Goal: Transaction & Acquisition: Obtain resource

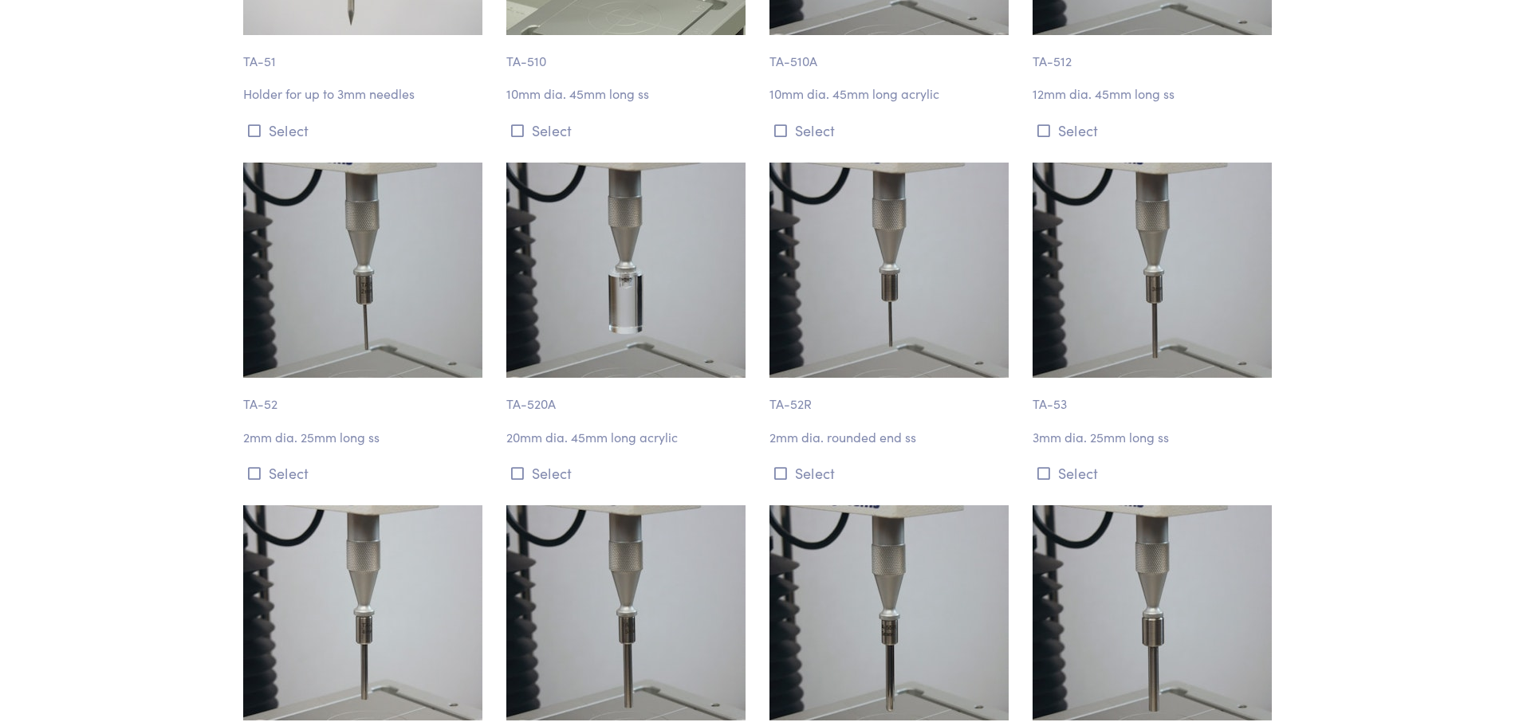
scroll to position [4092, 0]
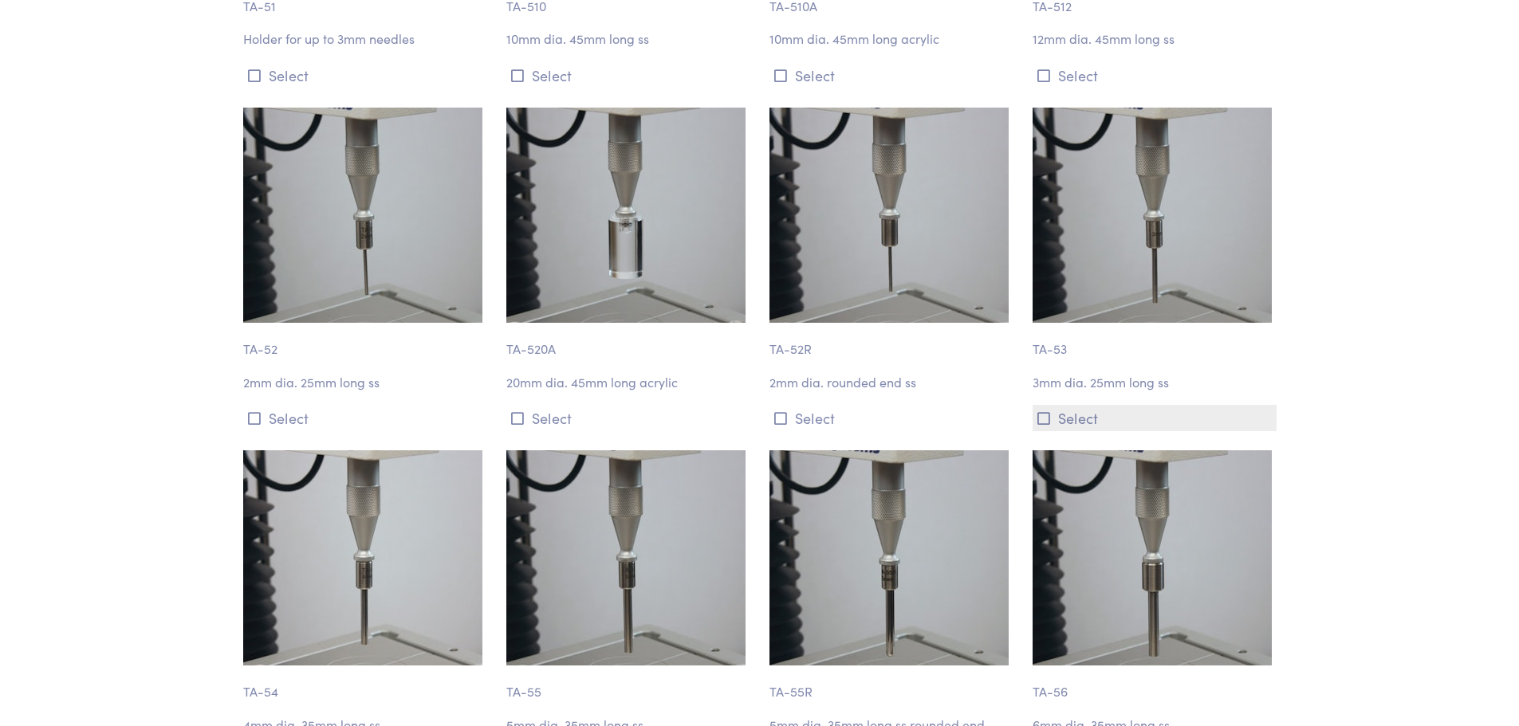
click at [1040, 411] on icon at bounding box center [1043, 418] width 13 height 14
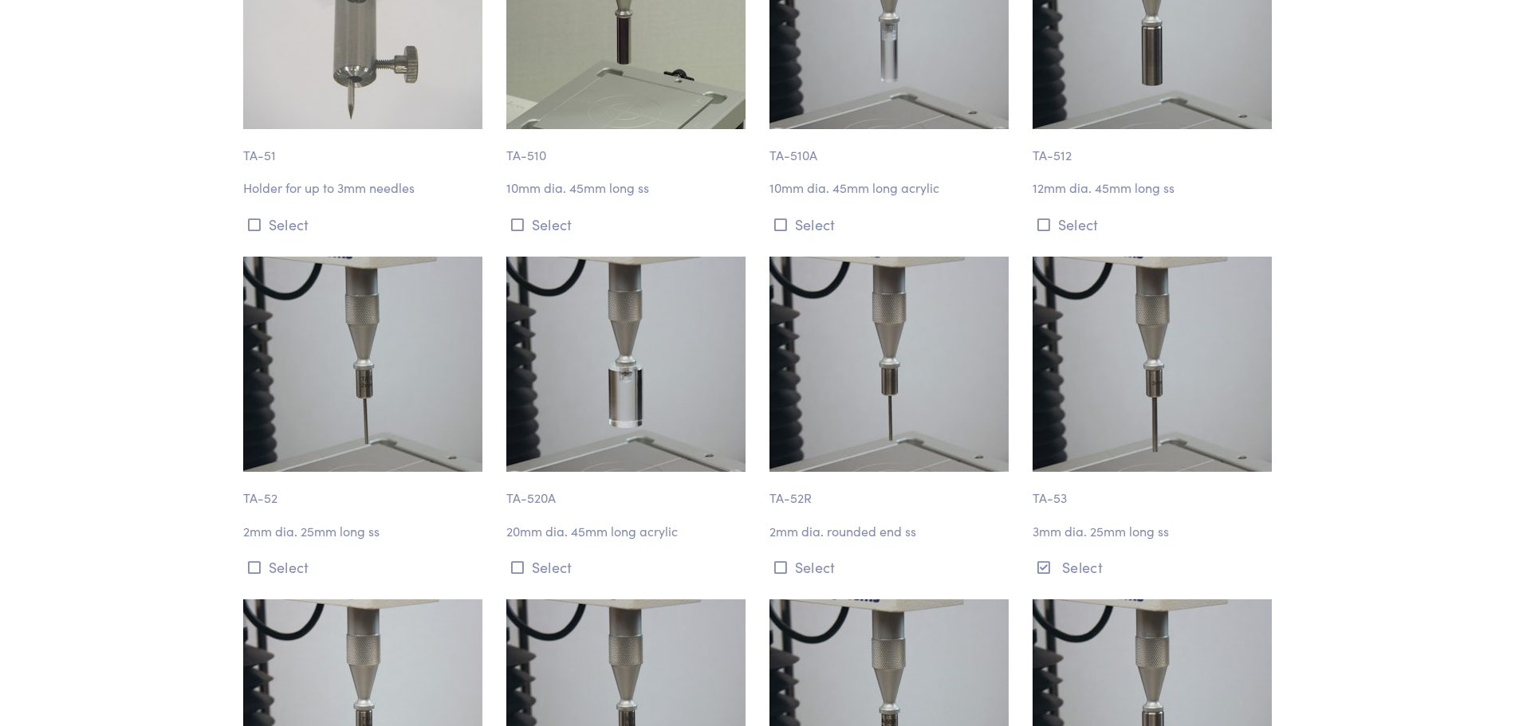
scroll to position [3907, 0]
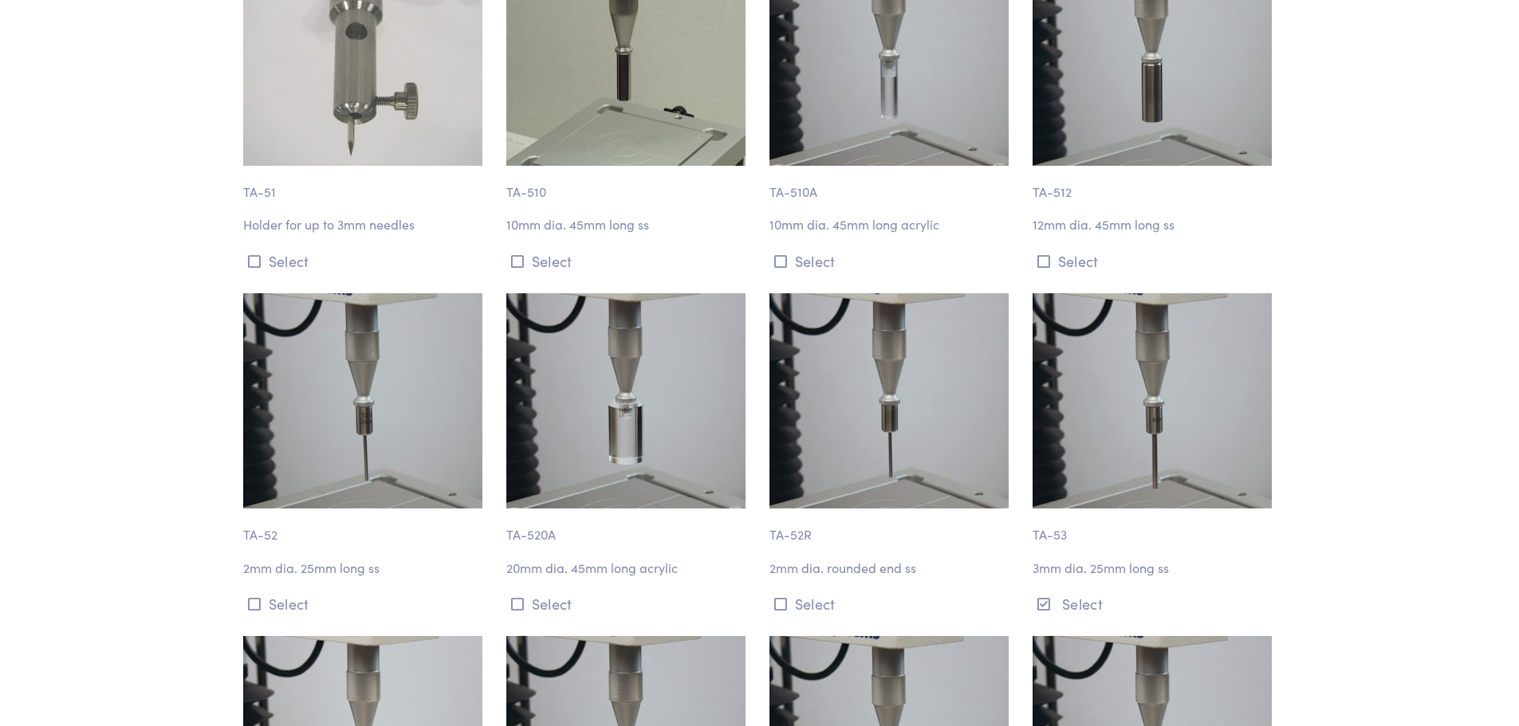
click at [1082, 558] on p "3mm dia. 25mm long ss" at bounding box center [1154, 568] width 244 height 21
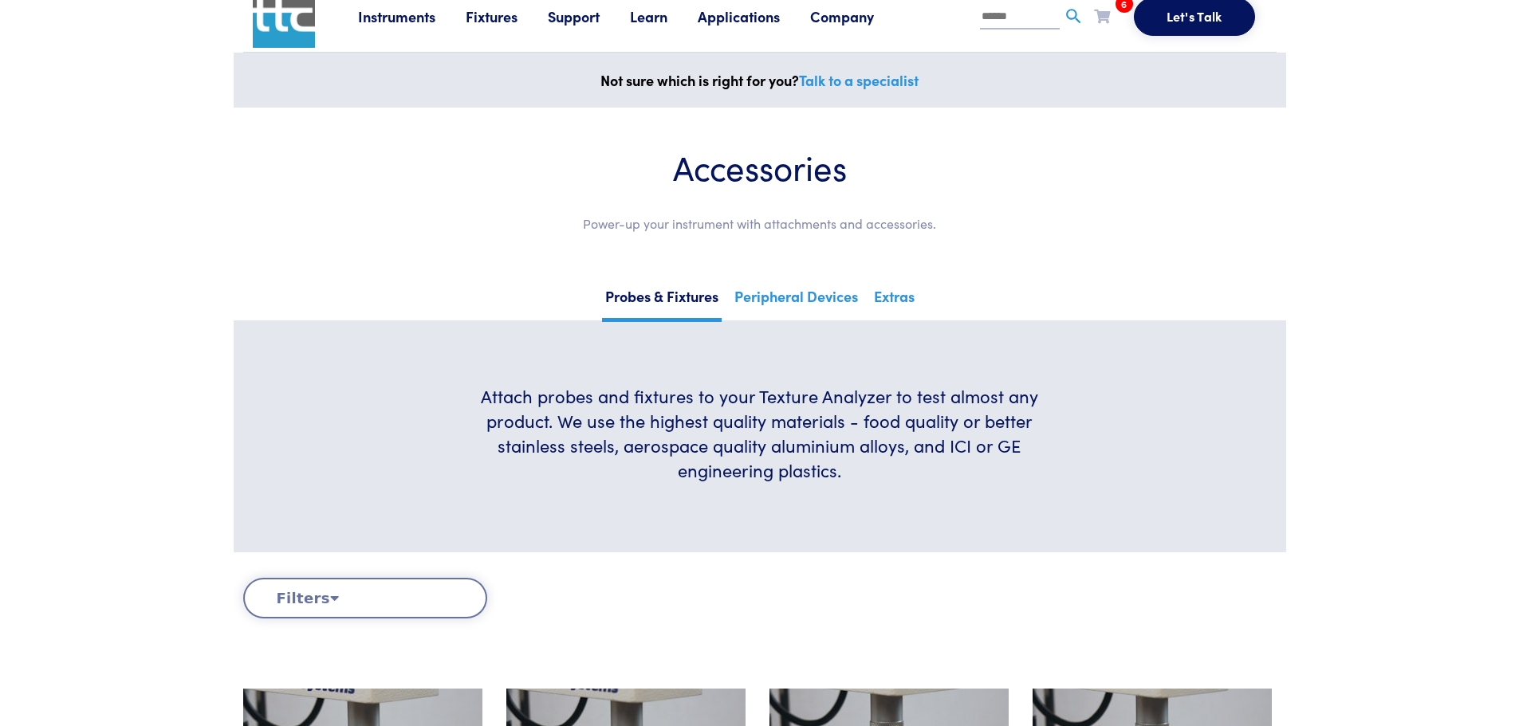
scroll to position [0, 0]
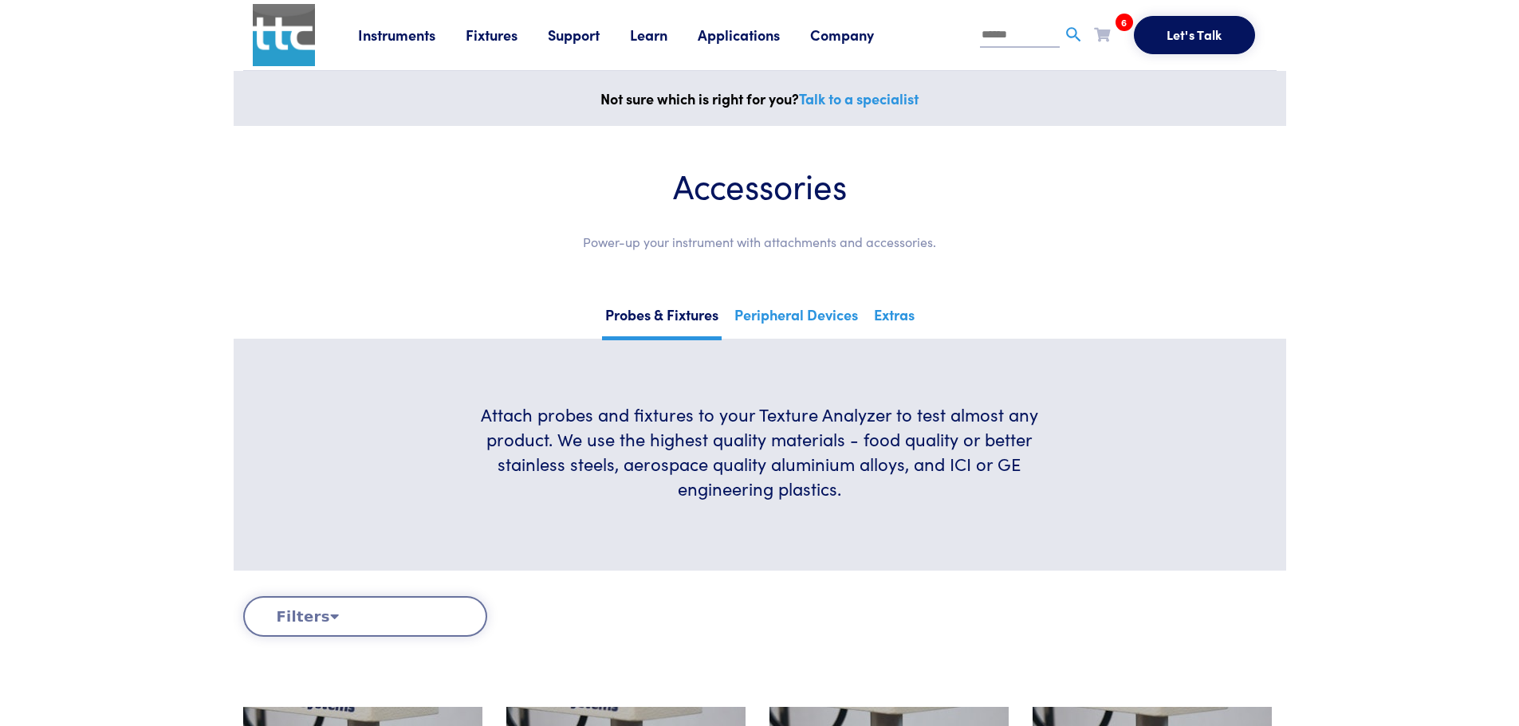
click at [1106, 34] on icon at bounding box center [1102, 34] width 16 height 14
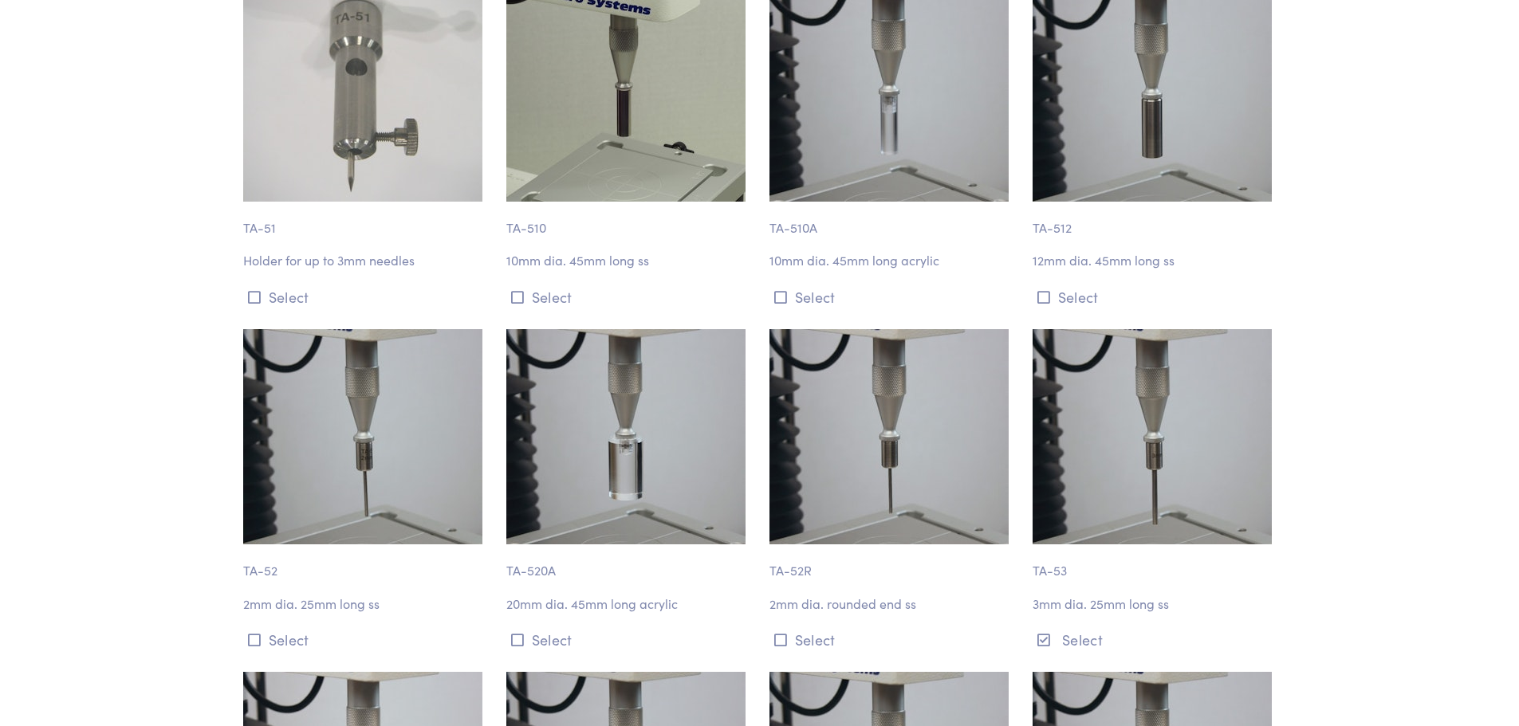
scroll to position [3907, 0]
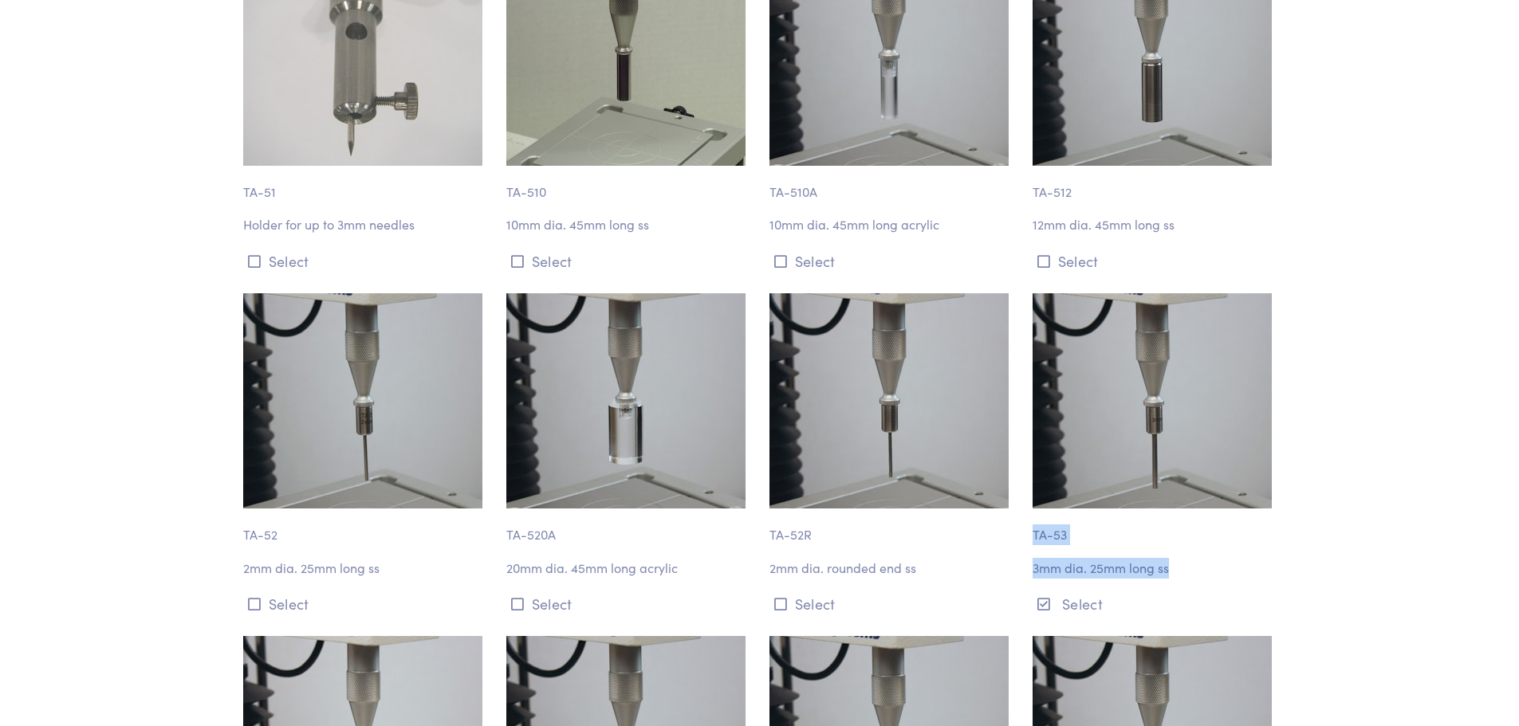
drag, startPoint x: 1027, startPoint y: 472, endPoint x: 1177, endPoint y: 516, distance: 156.2
click at [1177, 516] on div "TA-53 3mm dia. 25mm long ss Select" at bounding box center [1154, 455] width 263 height 324
copy div "TA-53 3mm dia. 25mm long ss"
click at [1181, 347] on img at bounding box center [1151, 400] width 239 height 215
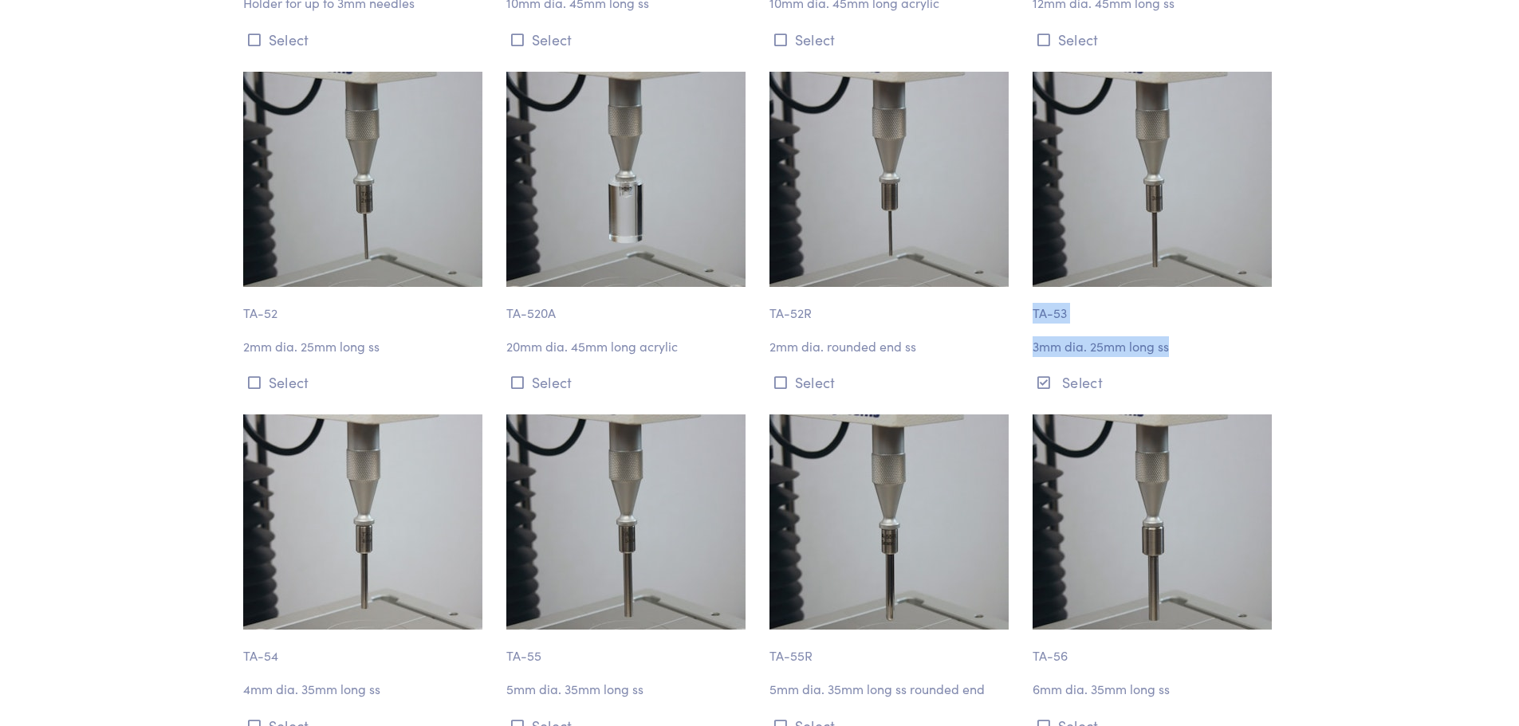
scroll to position [4092, 0]
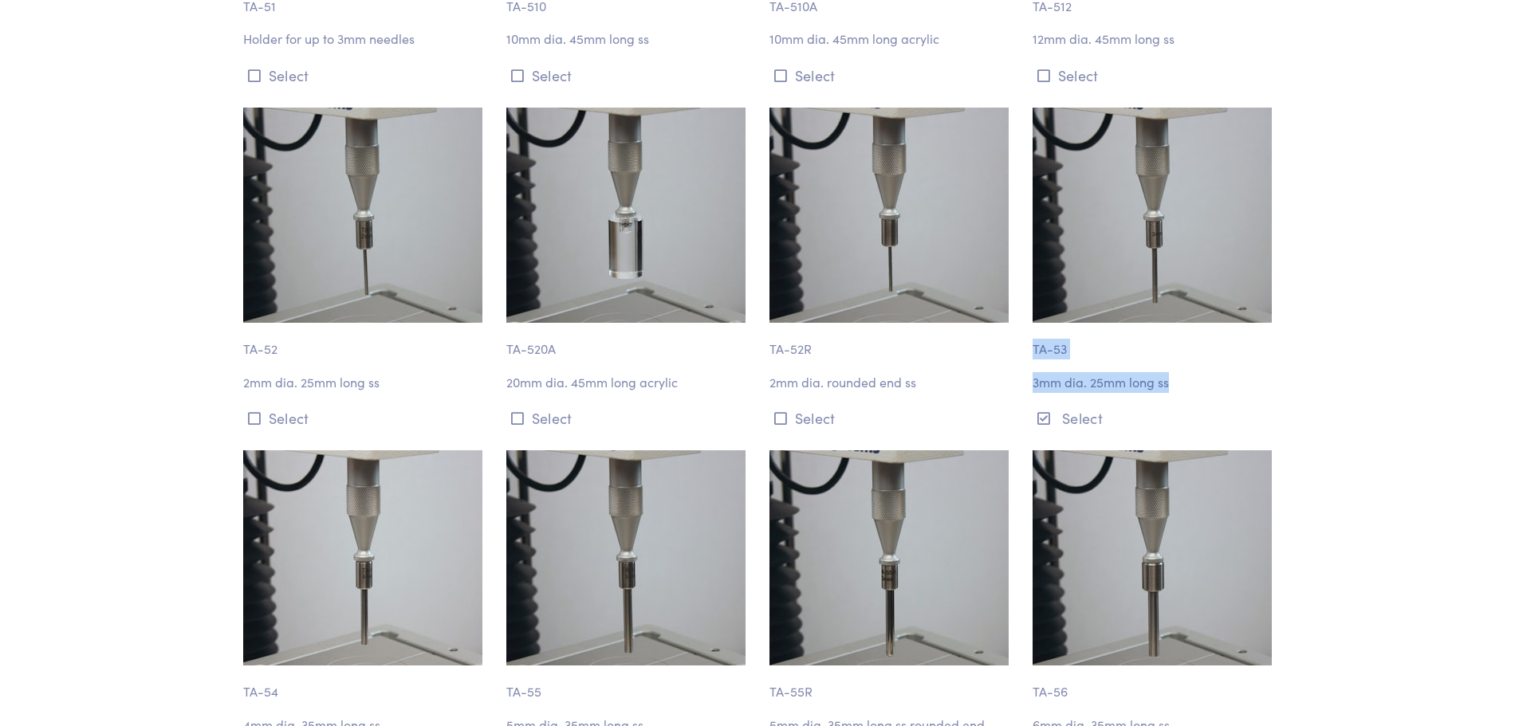
click at [1247, 372] on p "3mm dia. 25mm long ss" at bounding box center [1154, 382] width 244 height 21
drag, startPoint x: 1197, startPoint y: 315, endPoint x: 1027, endPoint y: 282, distance: 173.7
click at [1027, 282] on div "TA-53 3mm dia. 25mm long ss Select" at bounding box center [1154, 270] width 263 height 324
copy div "TA-53 3mm dia. 25mm long ss"
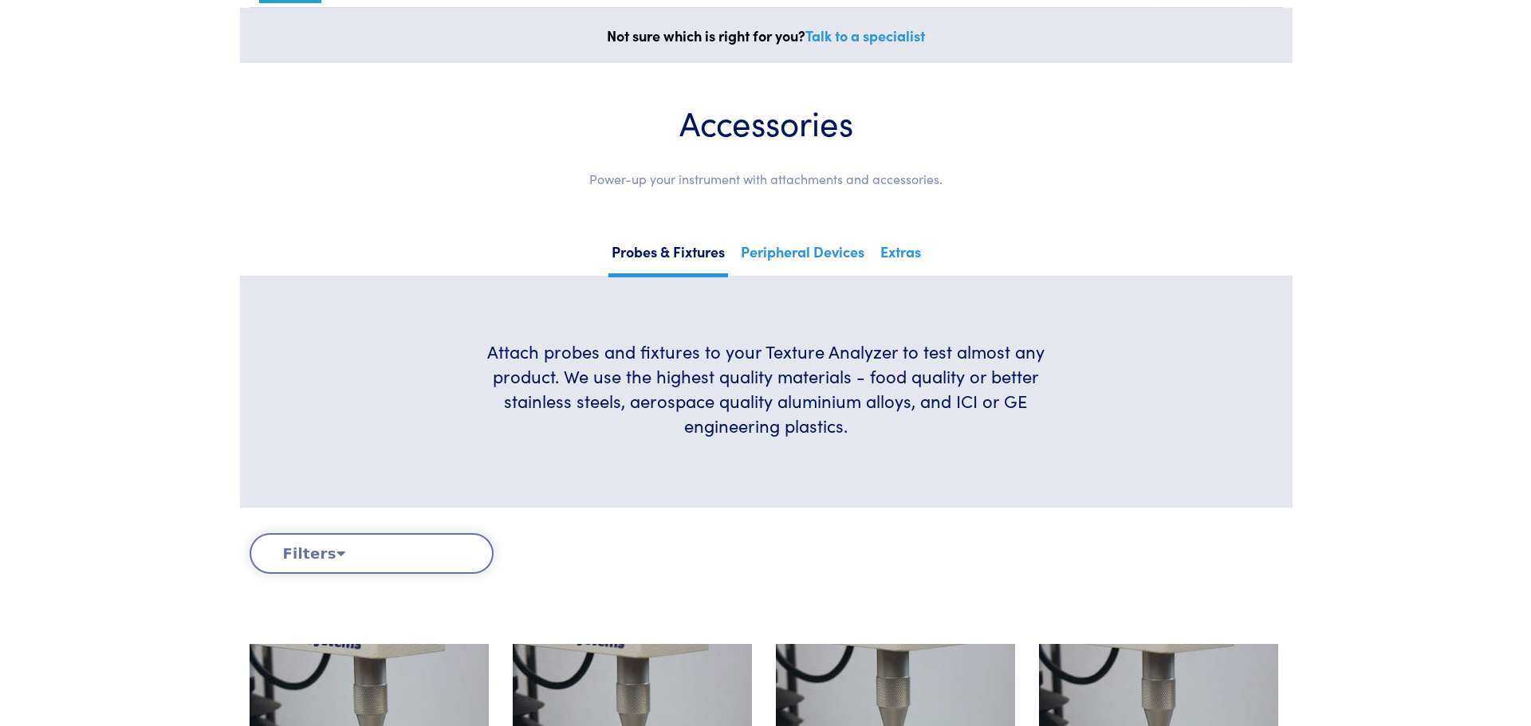
scroll to position [0, 0]
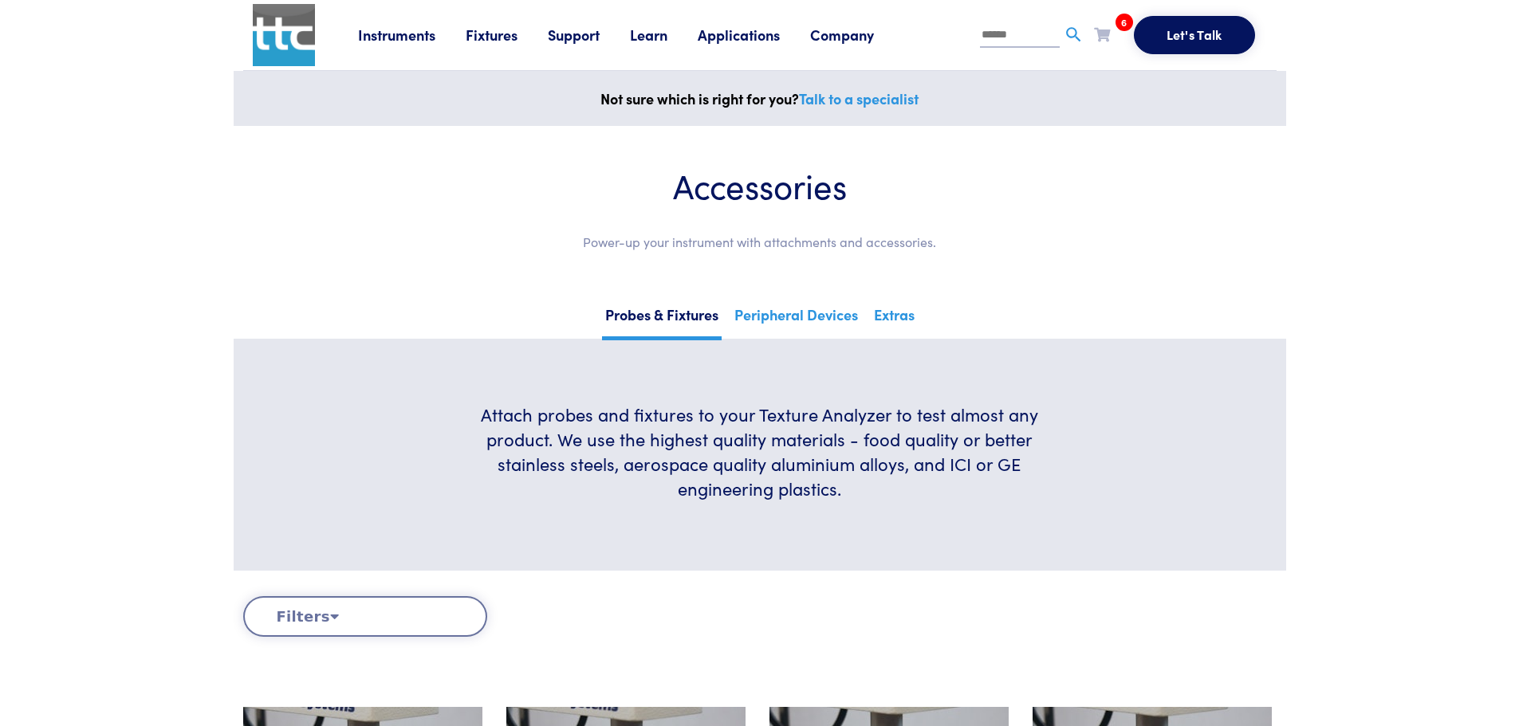
click at [1121, 25] on span "6" at bounding box center [1124, 23] width 18 height 18
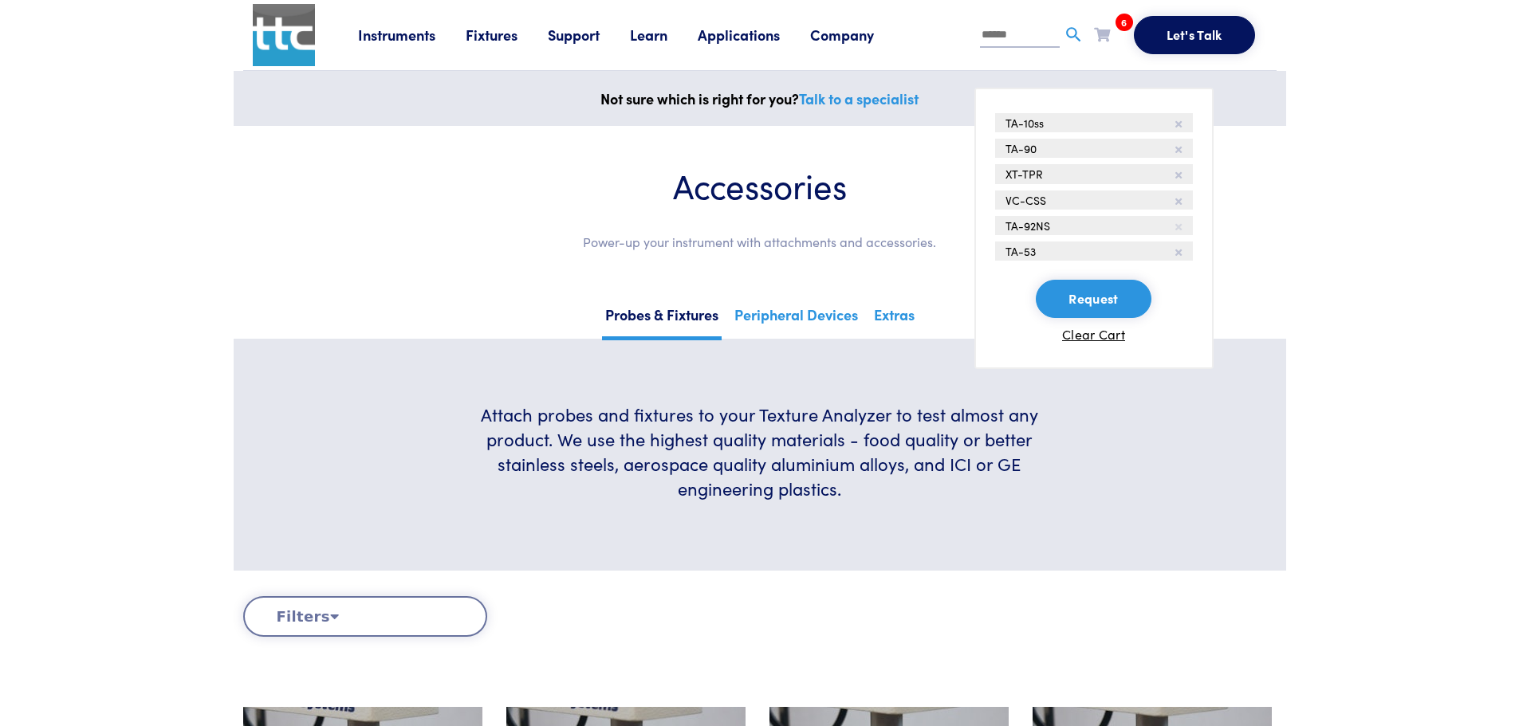
click at [1178, 226] on icon at bounding box center [1178, 227] width 6 height 10
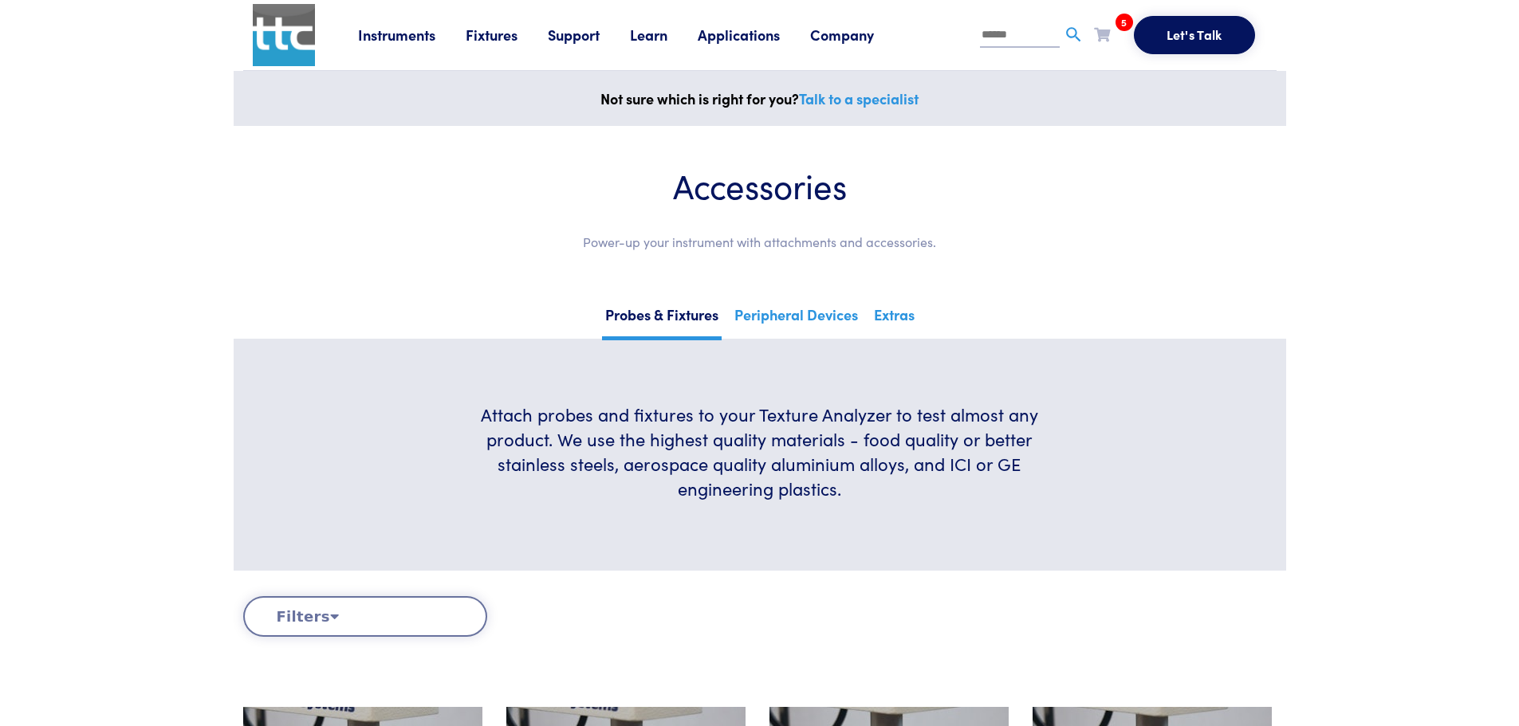
click at [1103, 23] on div "5 TA-10ss TA-90 XT-TPR VC-CSS TA-53 Request Clear Cart" at bounding box center [1102, 34] width 16 height 24
click at [1103, 40] on icon at bounding box center [1102, 34] width 16 height 14
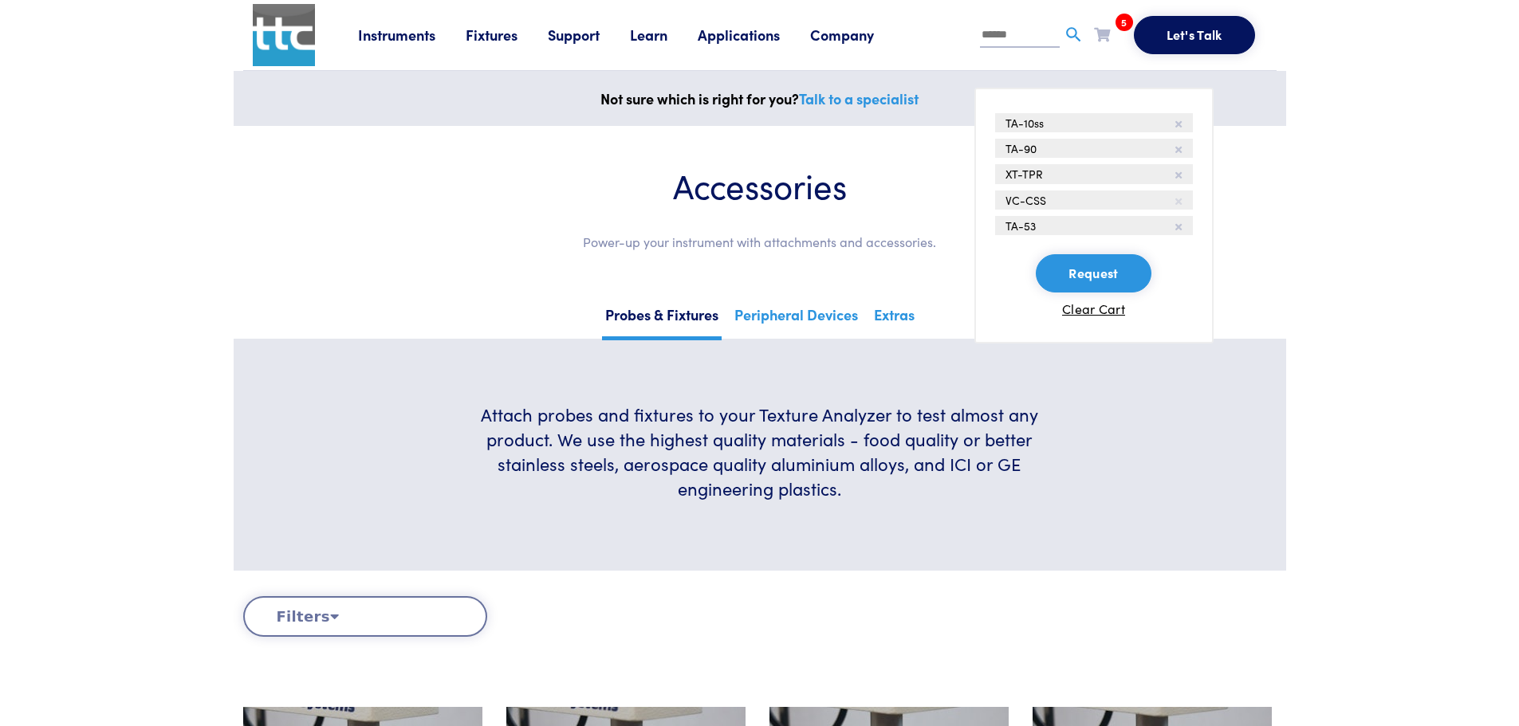
click at [1176, 201] on icon at bounding box center [1178, 202] width 6 height 10
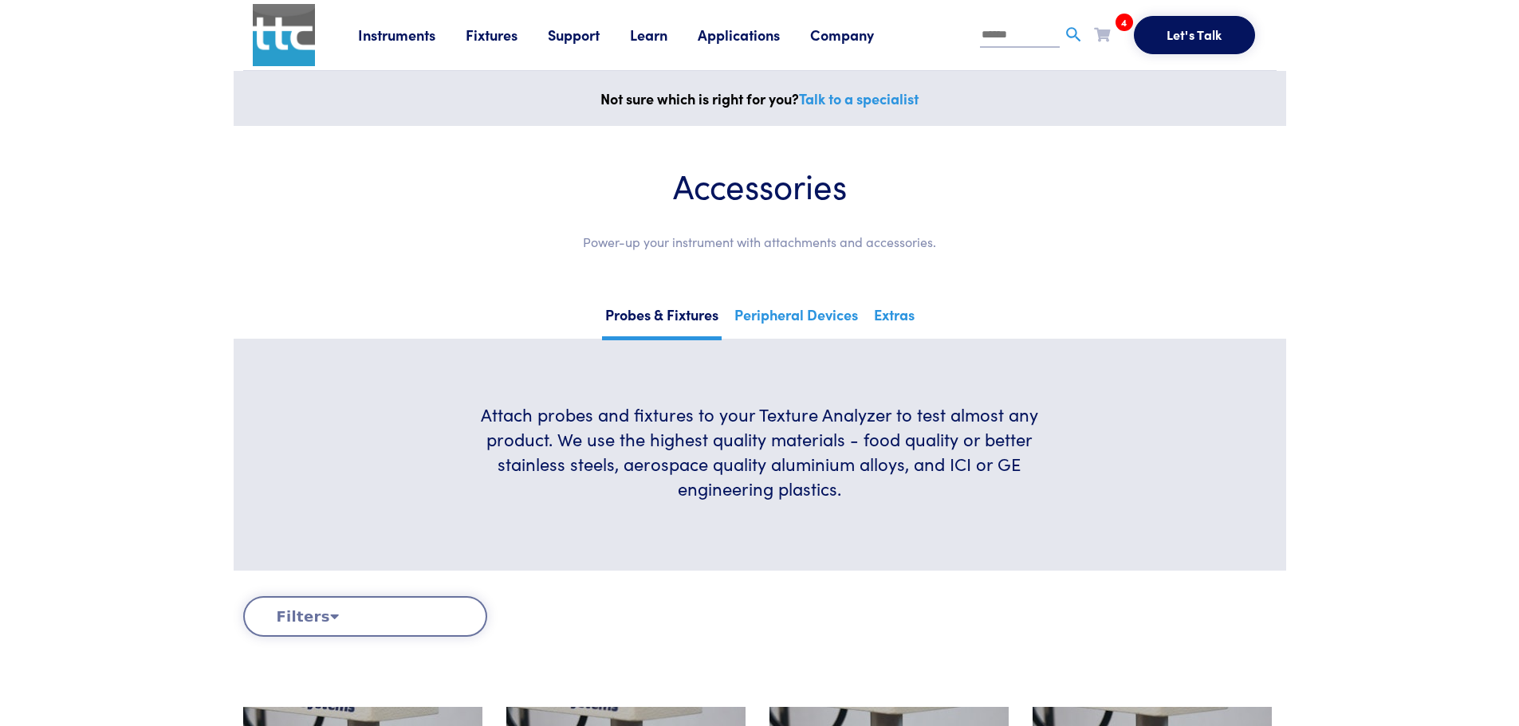
click at [1111, 41] on li "4 TA-10ss TA-90 XT-TPR TA-53 Request Clear Cart" at bounding box center [1114, 38] width 40 height 32
click at [1103, 33] on icon at bounding box center [1102, 34] width 16 height 14
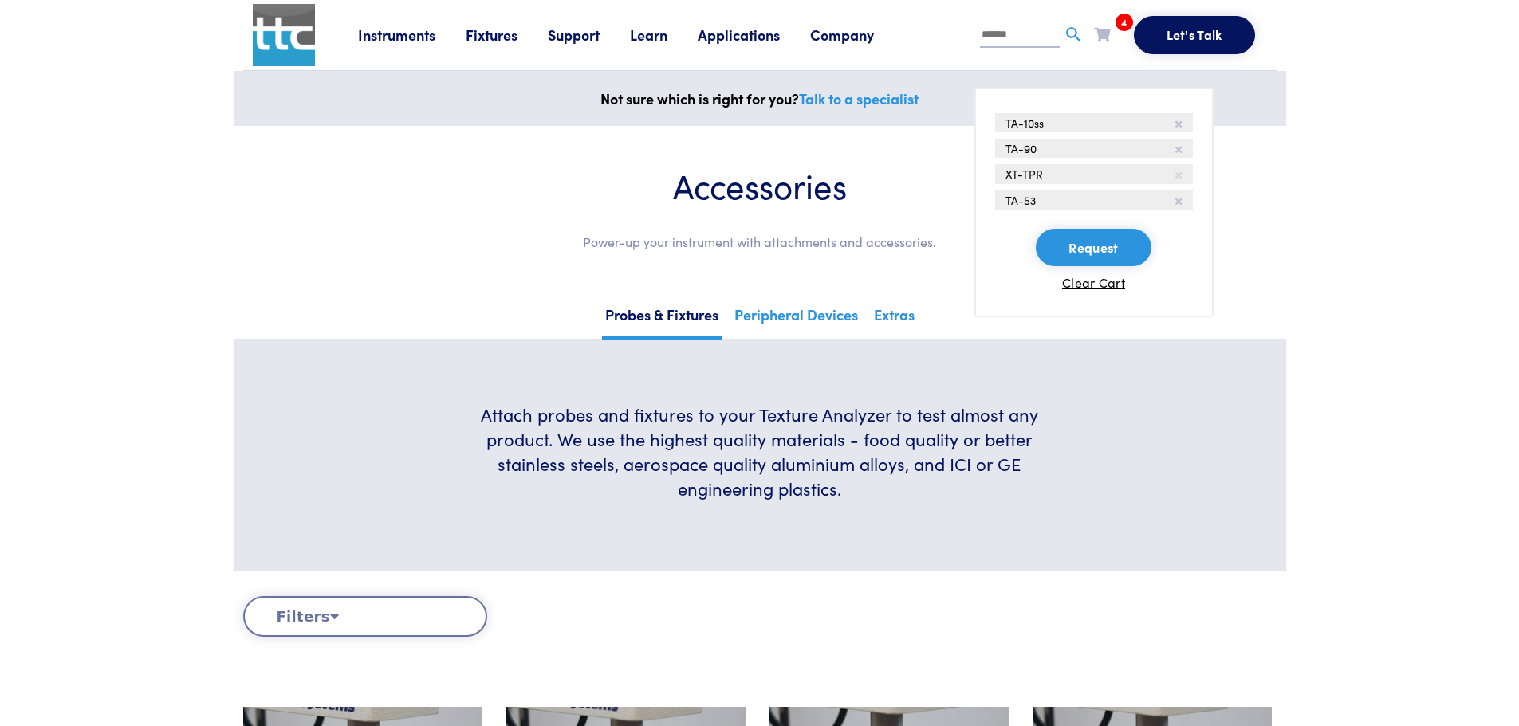
click at [1180, 178] on icon at bounding box center [1178, 176] width 6 height 10
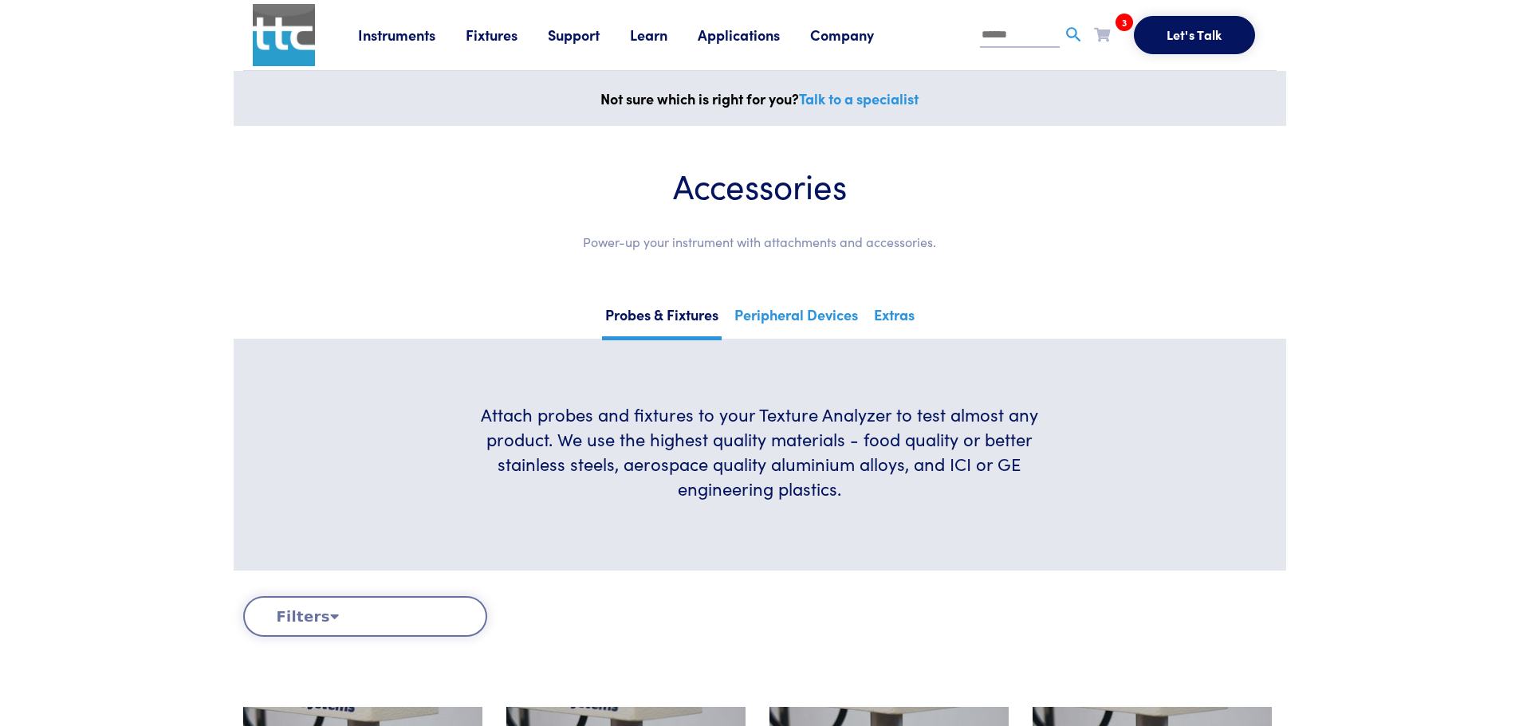
click at [1107, 35] on icon at bounding box center [1102, 34] width 16 height 14
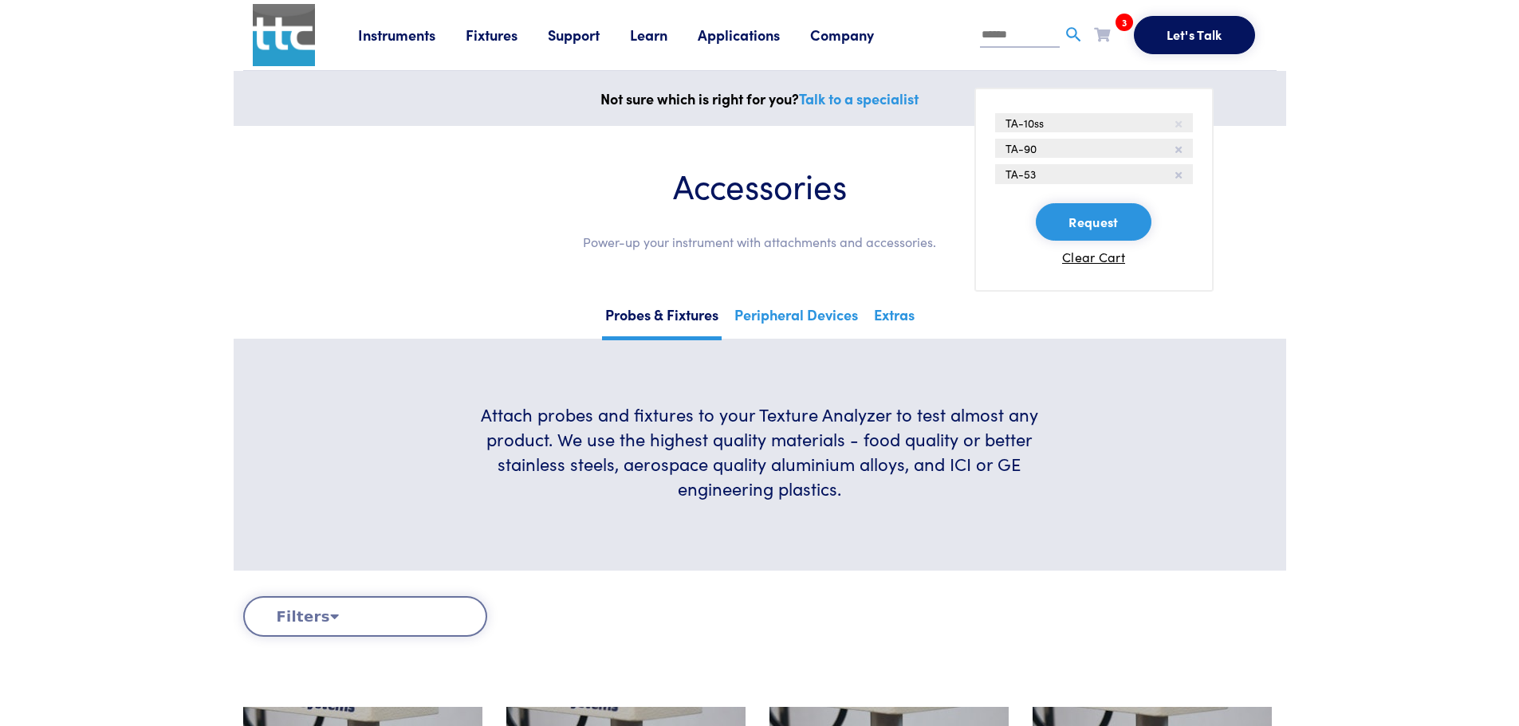
click at [1181, 124] on icon at bounding box center [1178, 125] width 6 height 10
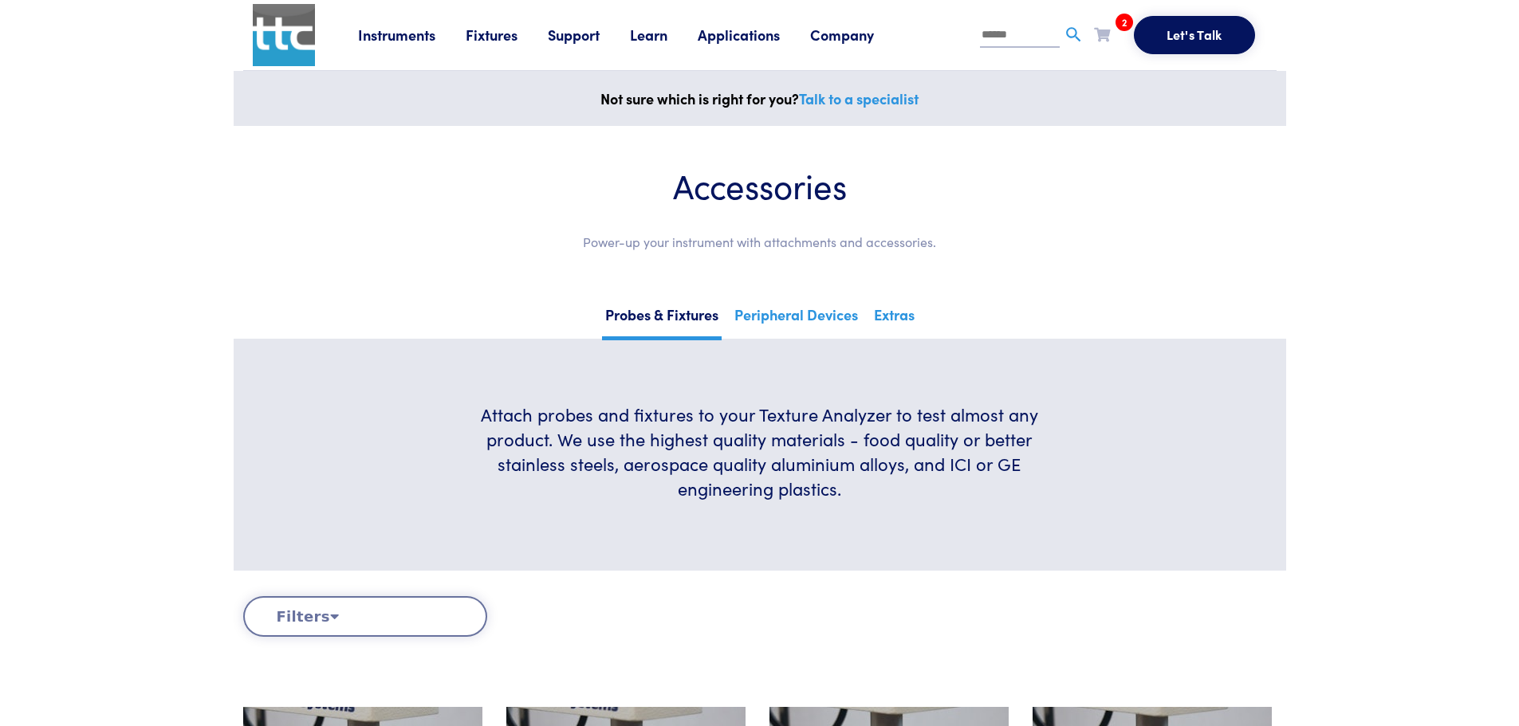
click at [1121, 29] on span "2" at bounding box center [1124, 23] width 18 height 18
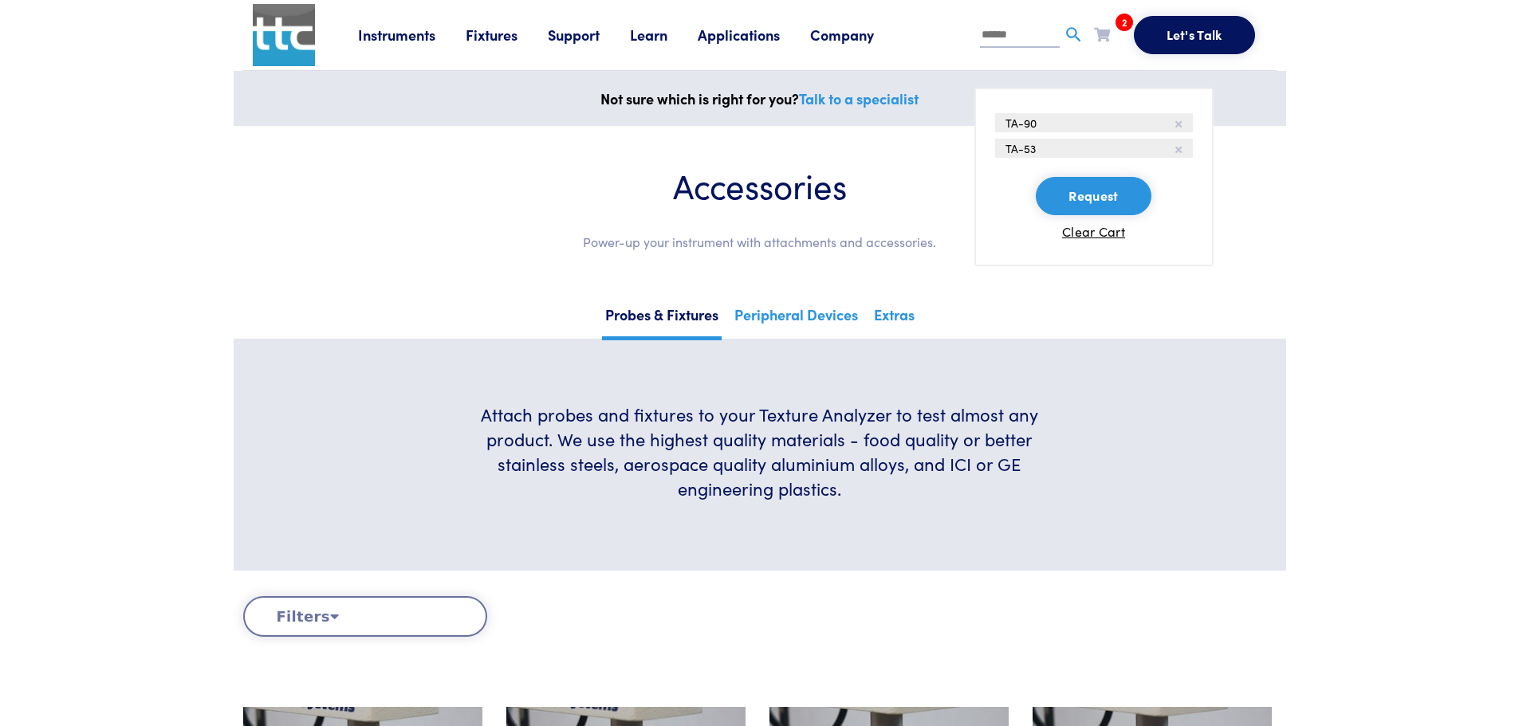
click at [1182, 124] on li "TA-90" at bounding box center [1094, 122] width 198 height 19
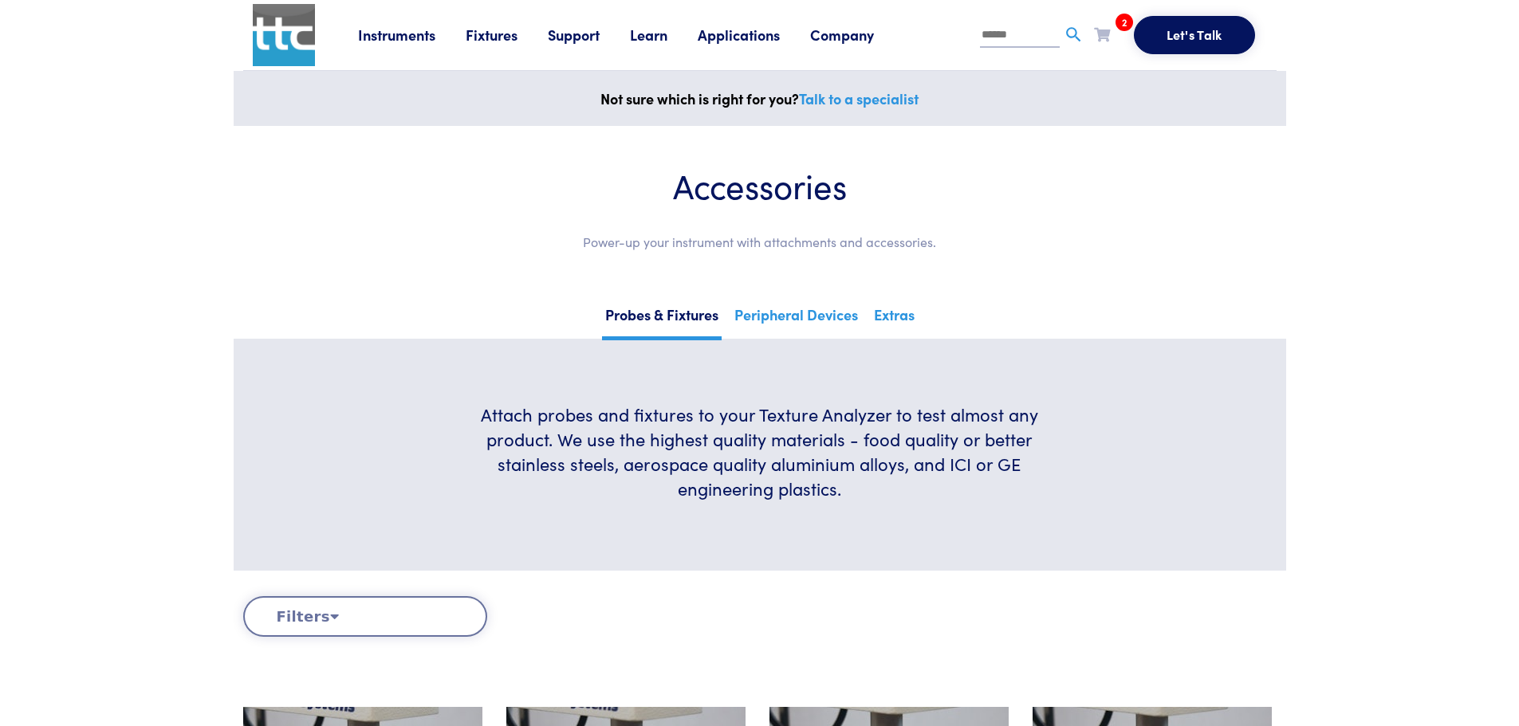
click at [1101, 34] on icon at bounding box center [1102, 34] width 16 height 14
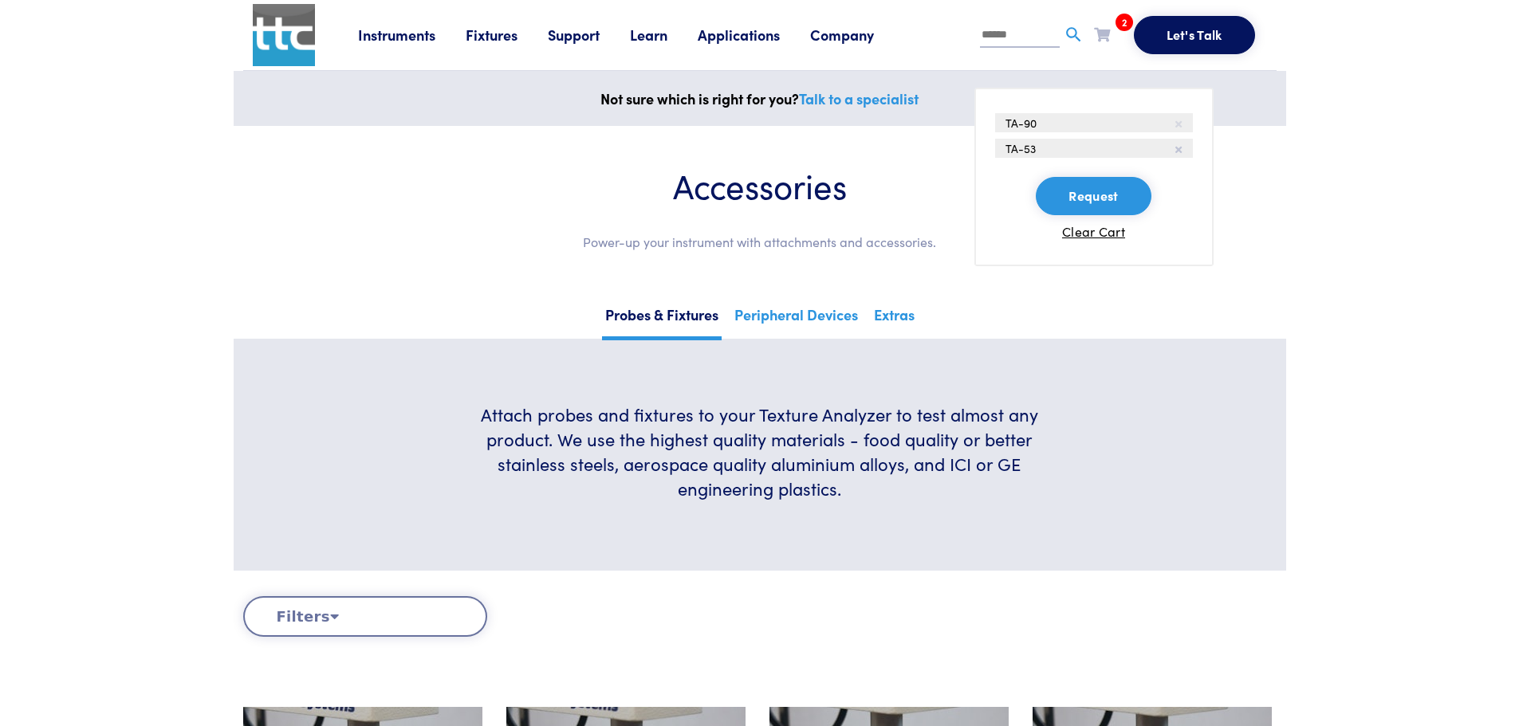
click at [1181, 127] on icon at bounding box center [1178, 125] width 6 height 10
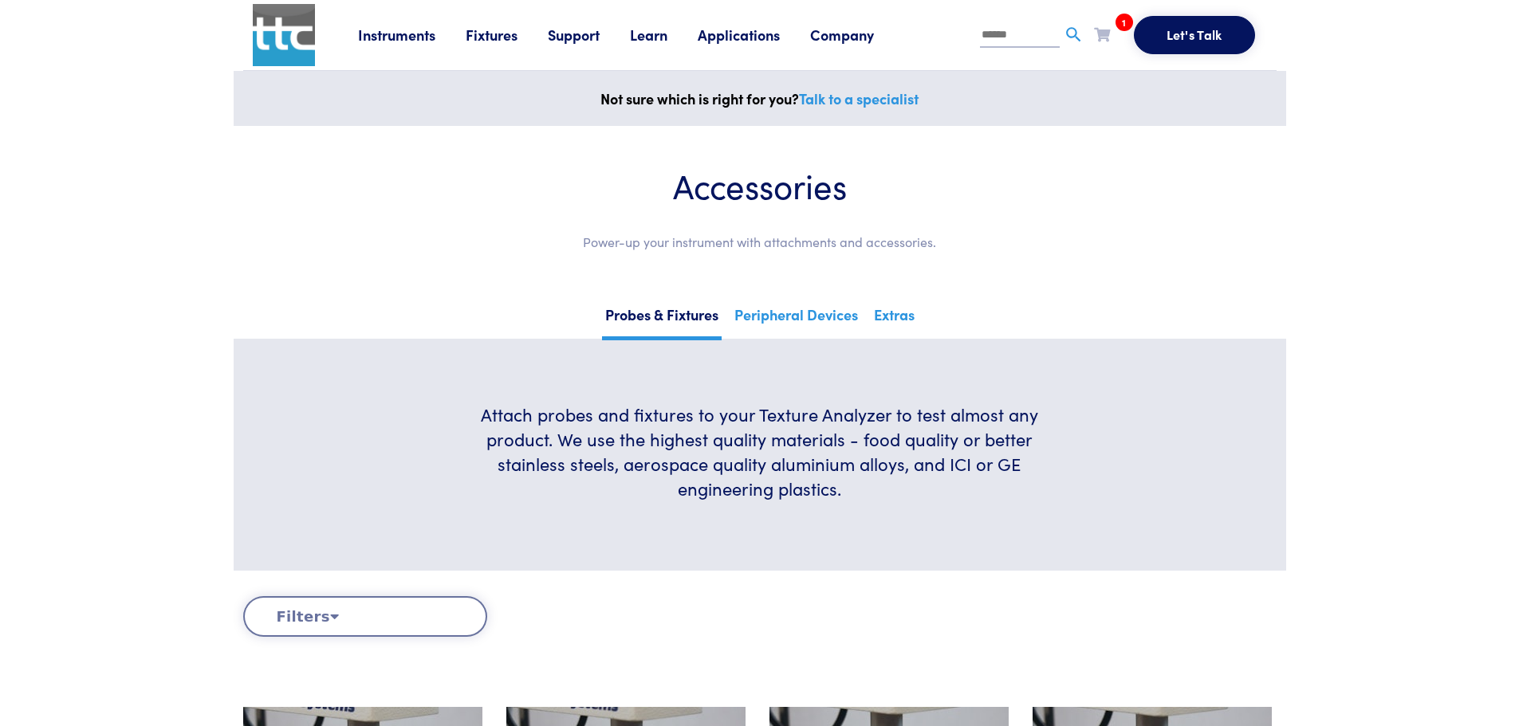
click at [1095, 31] on icon at bounding box center [1102, 34] width 16 height 14
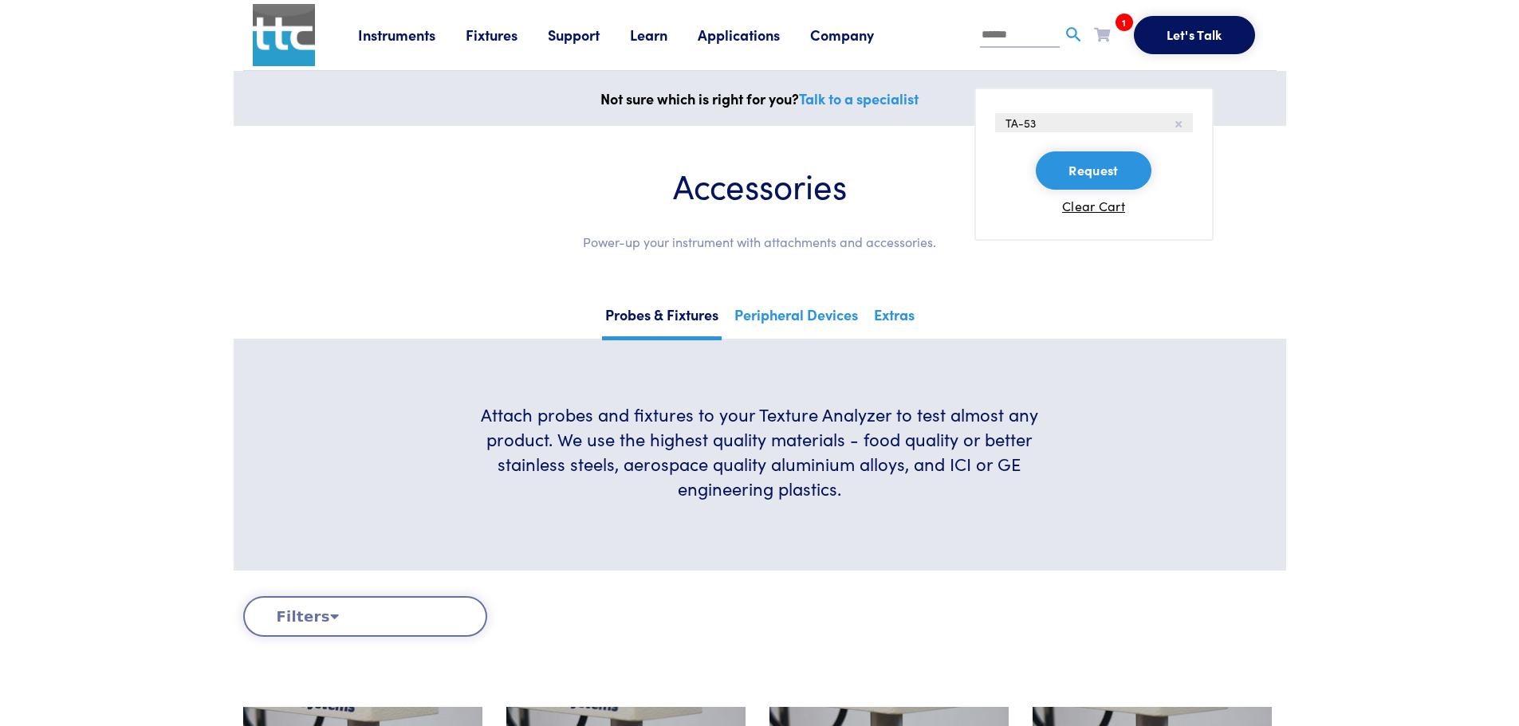
click at [1100, 169] on button "Request" at bounding box center [1093, 170] width 115 height 38
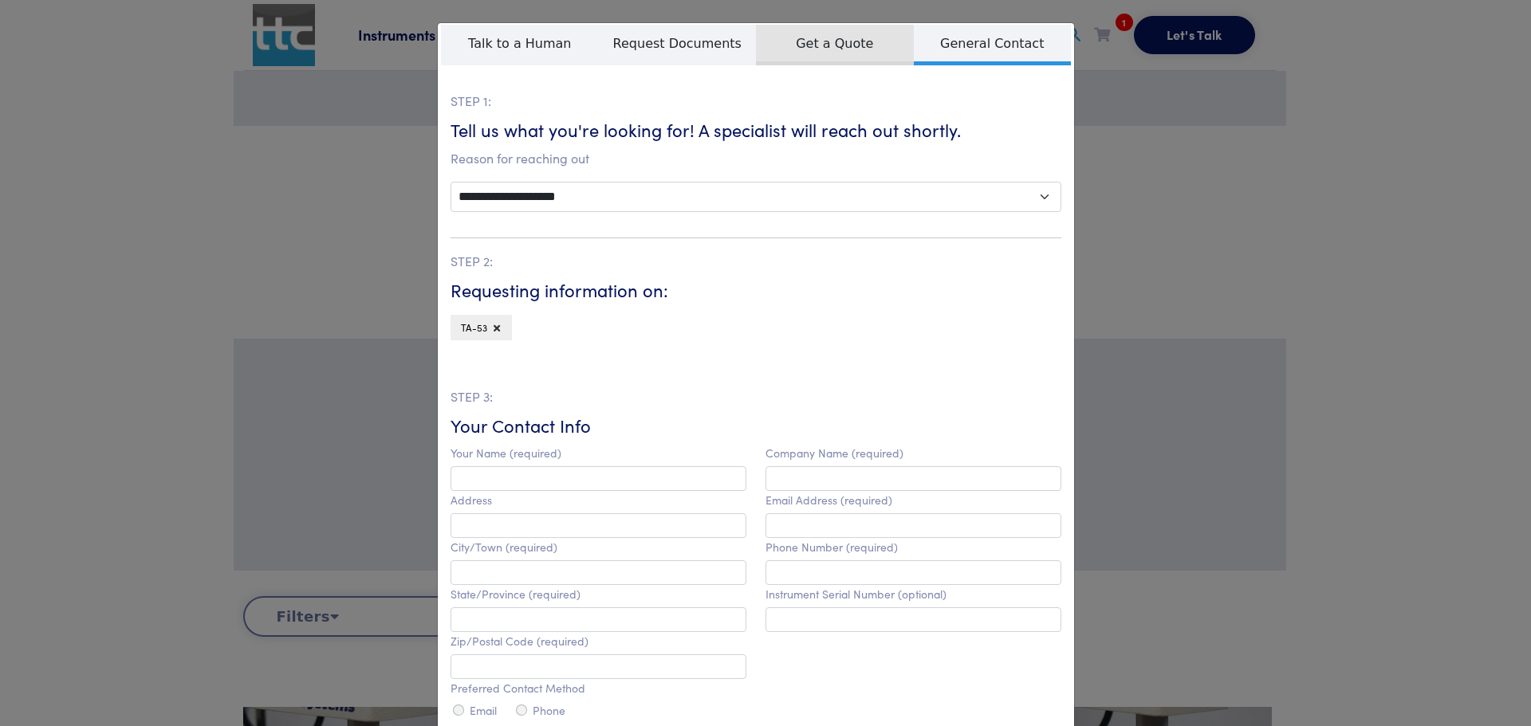
click at [814, 45] on span "Get a Quote" at bounding box center [835, 45] width 158 height 41
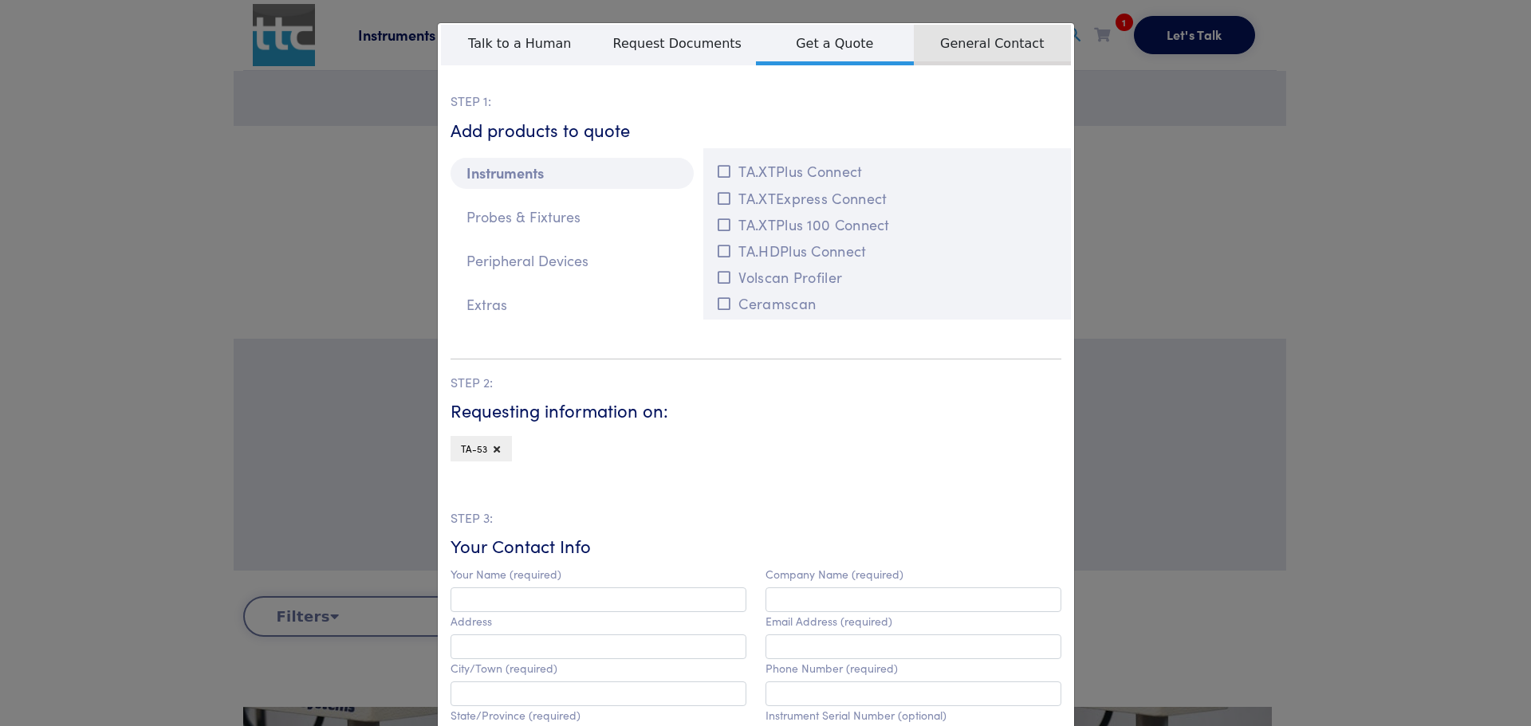
click at [975, 47] on span "General Contact" at bounding box center [993, 45] width 158 height 41
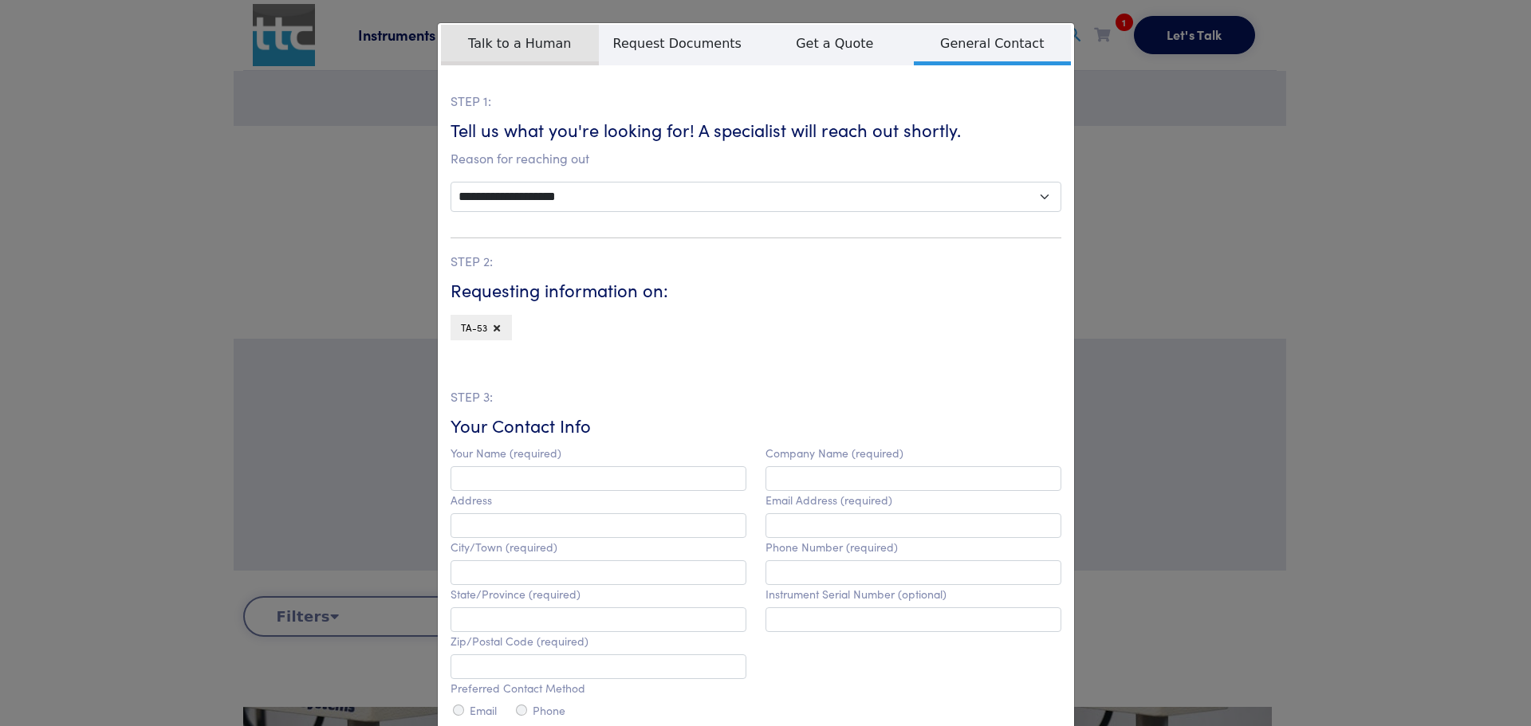
click at [532, 57] on span "Talk to a Human" at bounding box center [520, 45] width 158 height 41
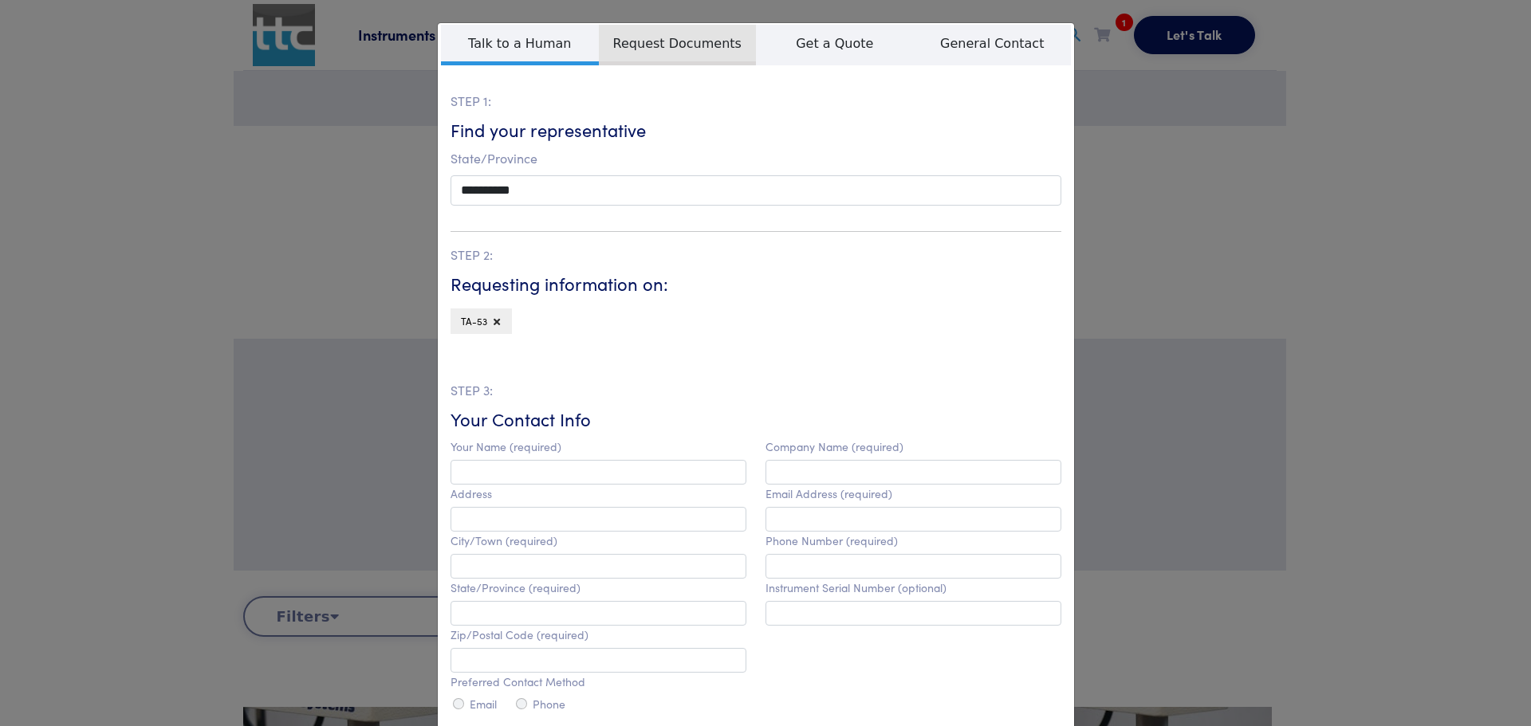
click at [659, 43] on span "Request Documents" at bounding box center [678, 45] width 158 height 41
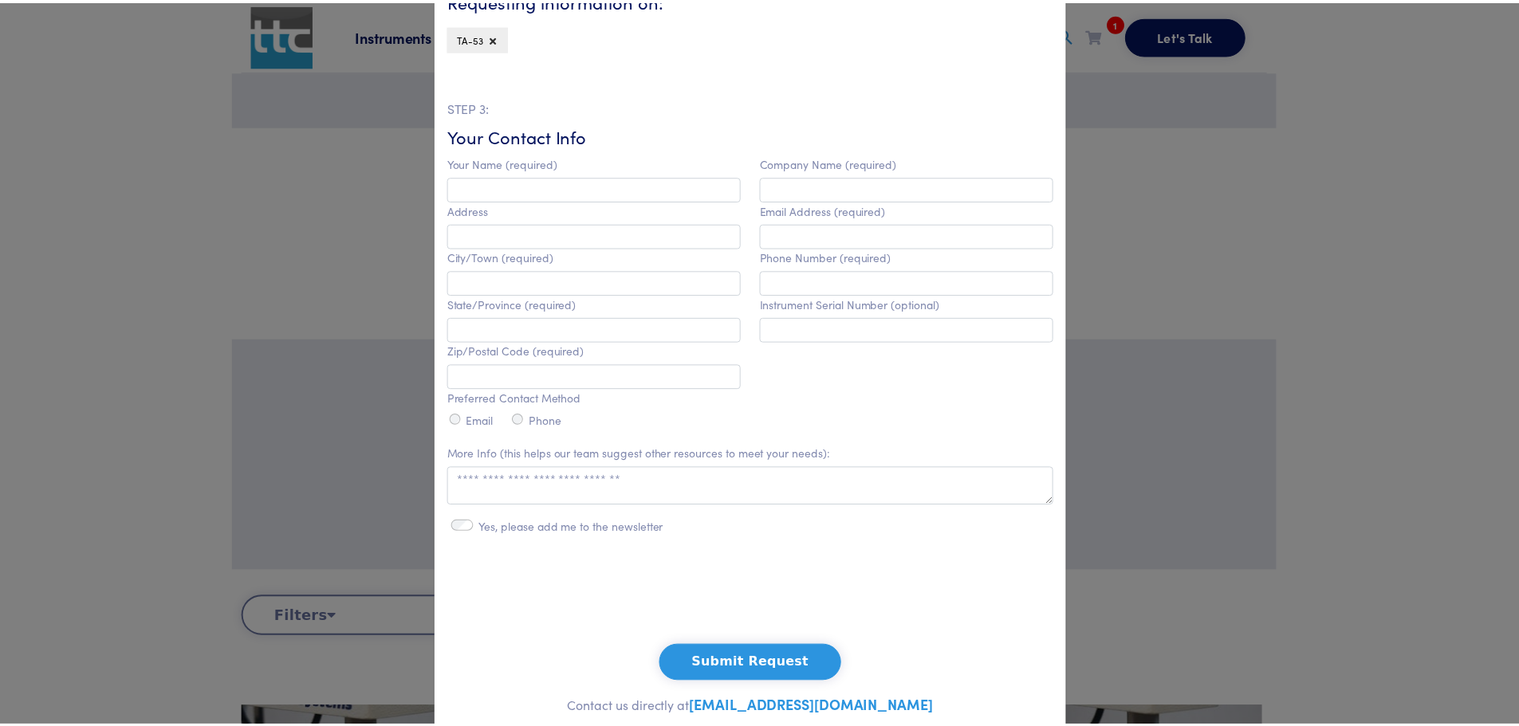
scroll to position [458, 0]
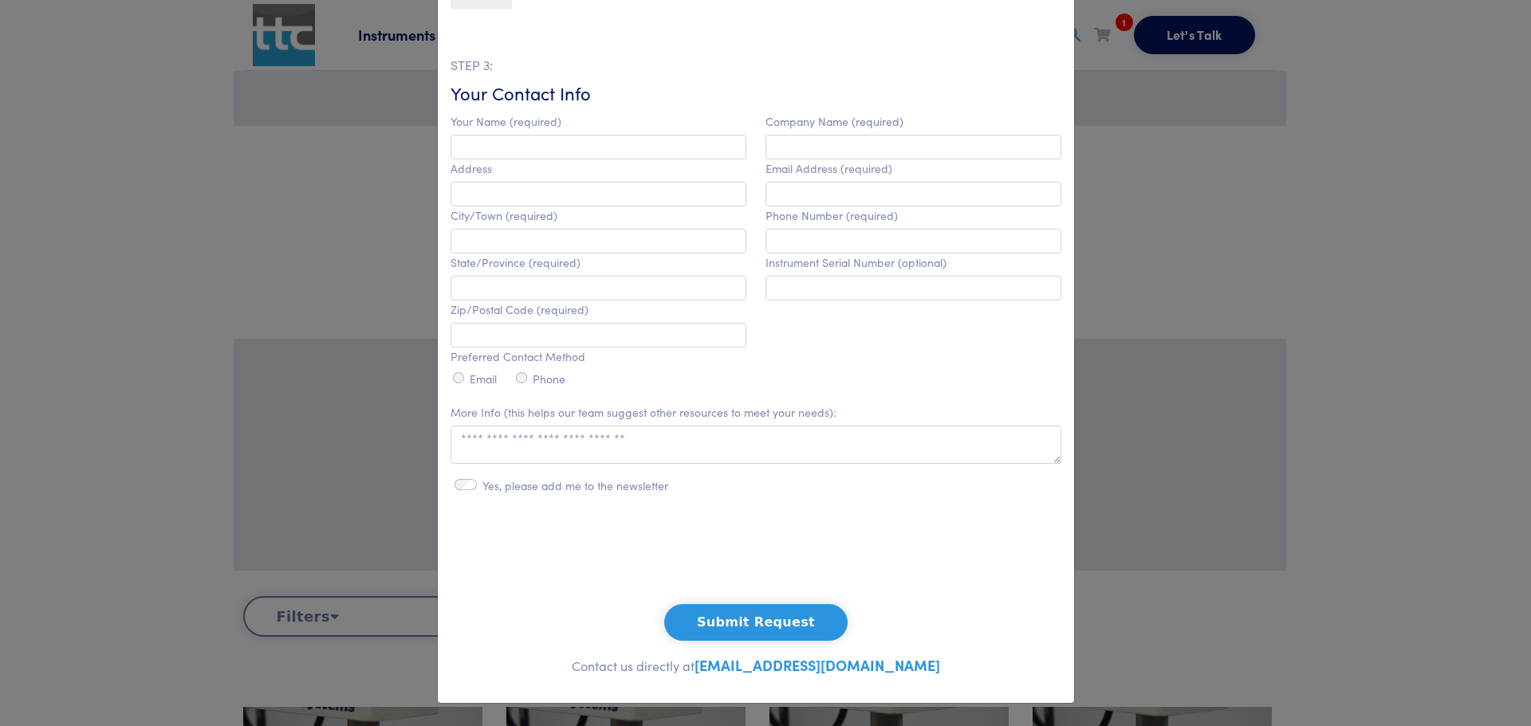
click at [14, 194] on div "**********" at bounding box center [765, 363] width 1531 height 726
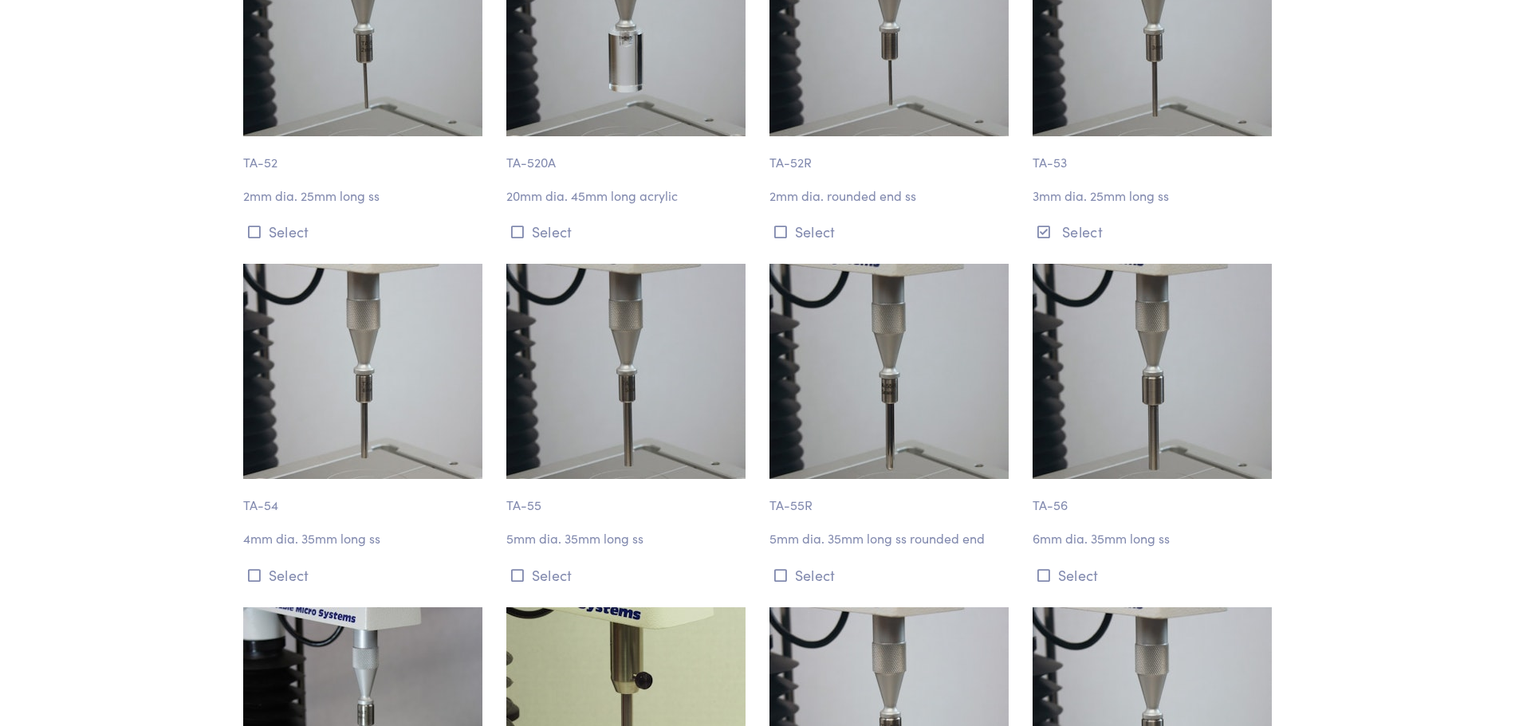
scroll to position [4465, 0]
